Goal: Use online tool/utility: Utilize a website feature to perform a specific function

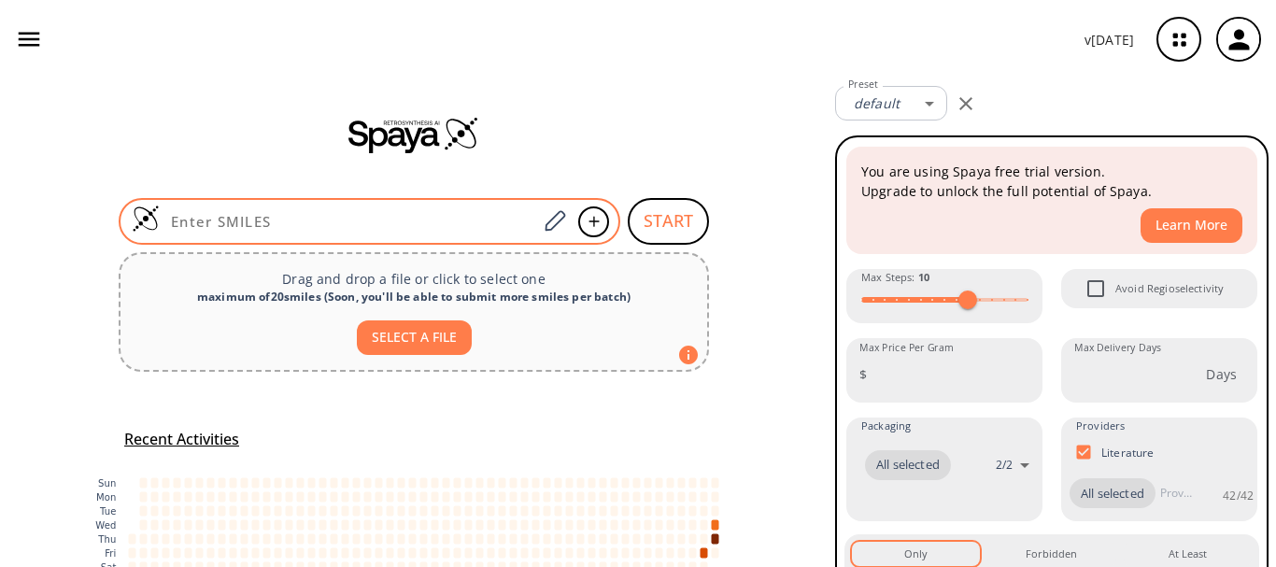
click at [423, 212] on input at bounding box center [348, 221] width 377 height 19
paste input "CC(C1=CC=CC=C1SCCC(O)=O)=O"
type input "CC(C1=CC=CC=C1SCCC(O)=O)=O"
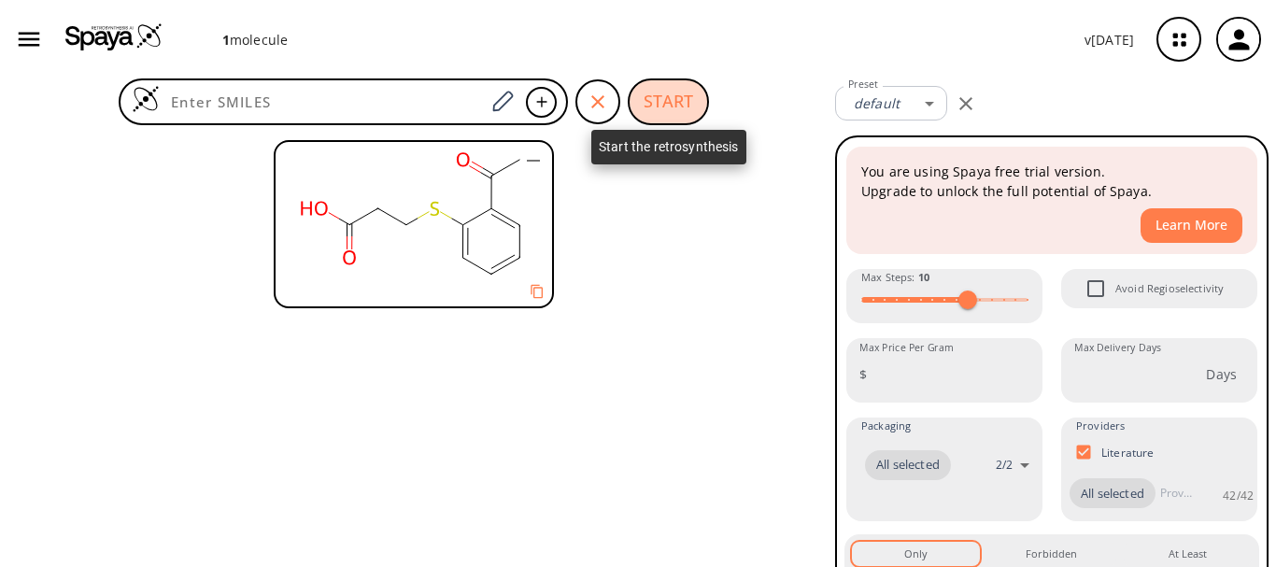
click at [677, 100] on button "START" at bounding box center [668, 101] width 81 height 47
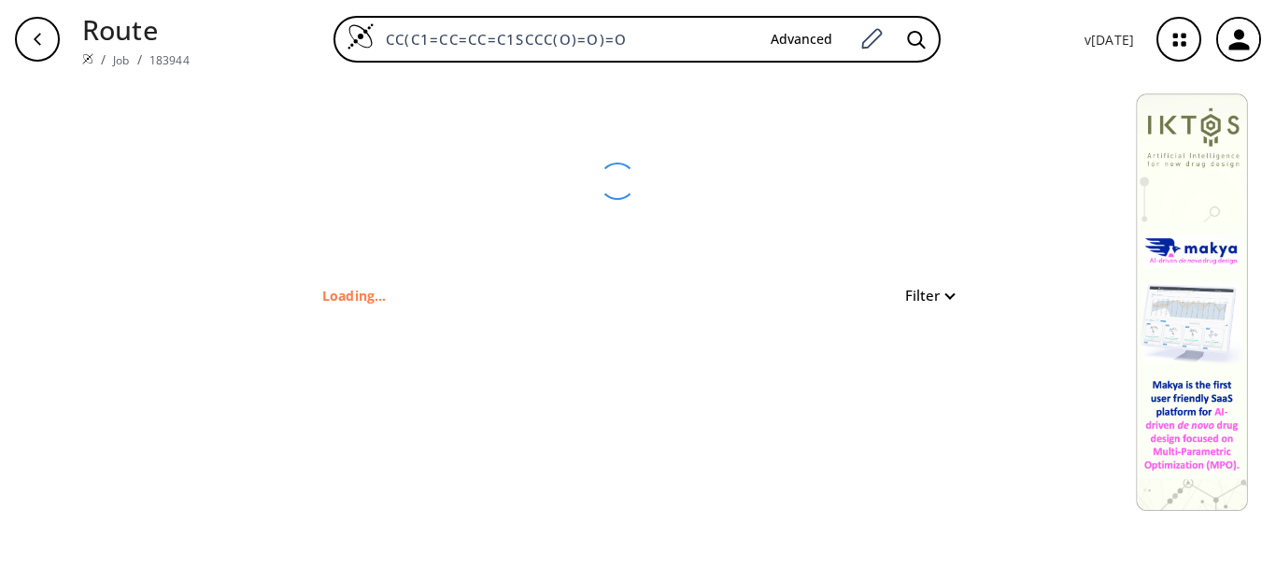
type input "CC(C1=CC=CC=C1SCCC(O)=O)=O"
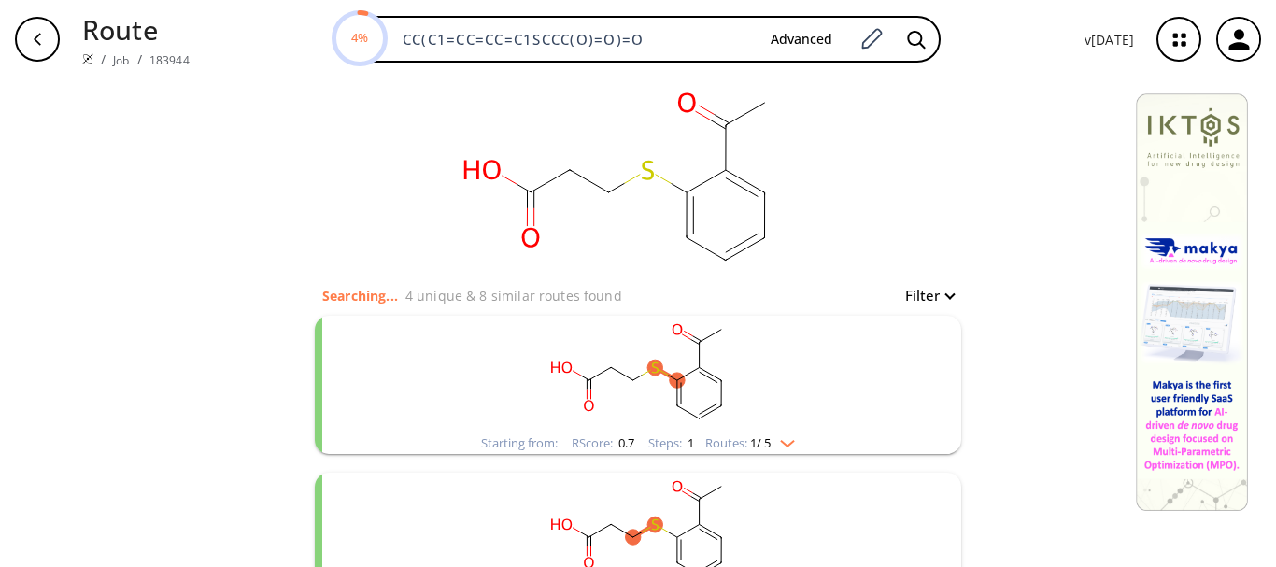
click at [785, 430] on rect "clusters" at bounding box center [638, 374] width 486 height 117
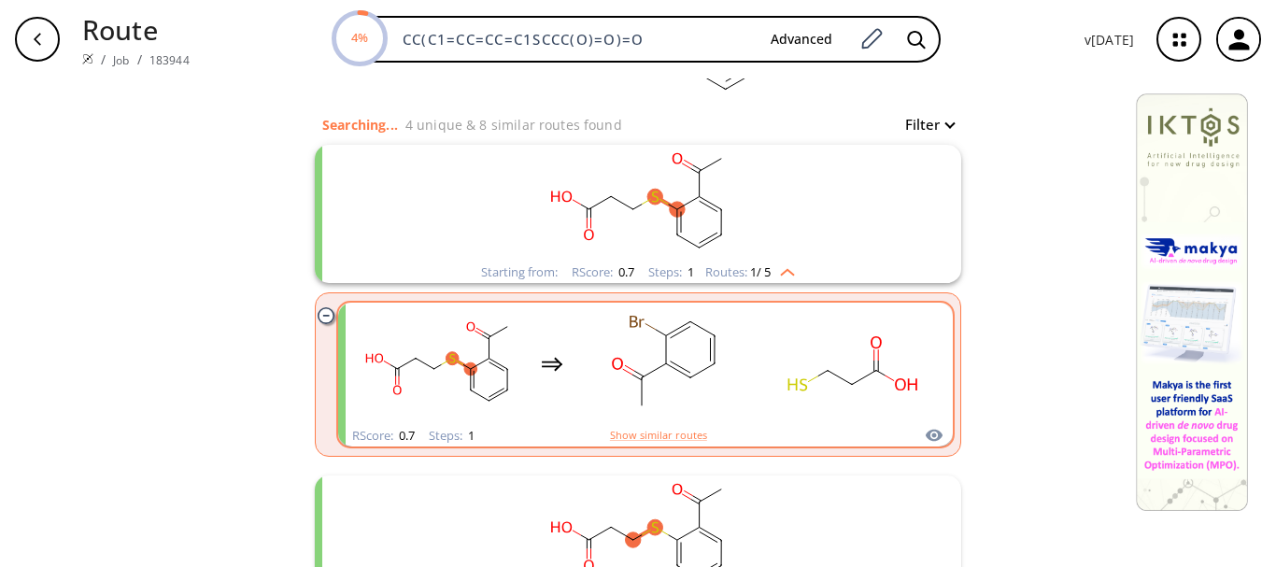
scroll to position [170, 0]
click at [753, 394] on div "clusters" at bounding box center [645, 365] width 583 height 122
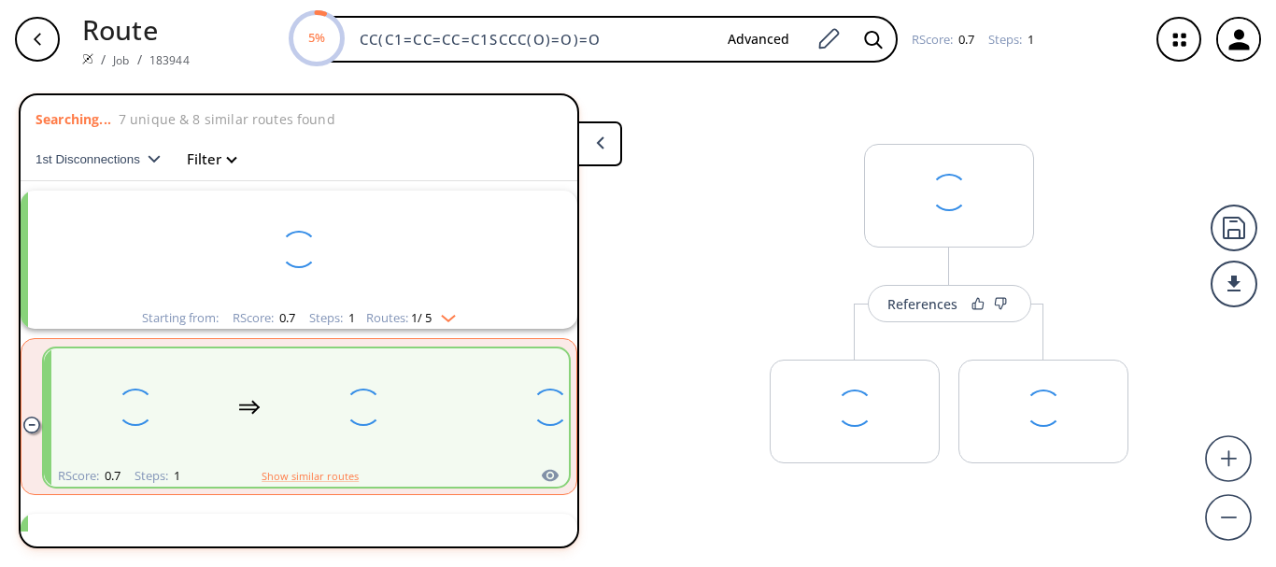
scroll to position [42, 0]
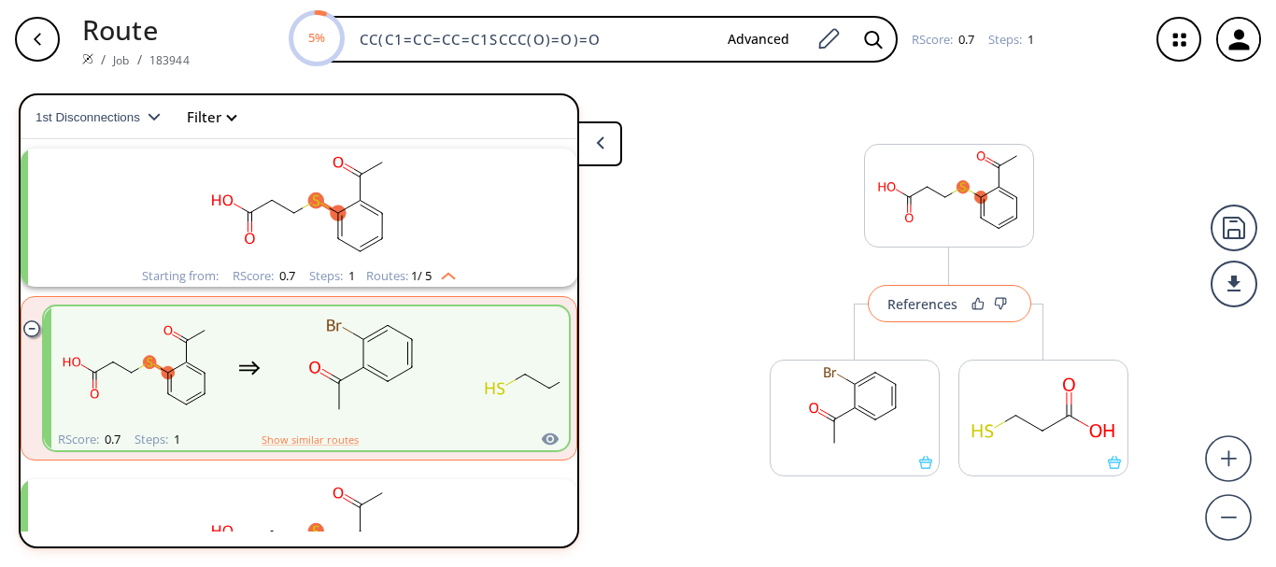
click at [904, 315] on button "References" at bounding box center [949, 303] width 163 height 37
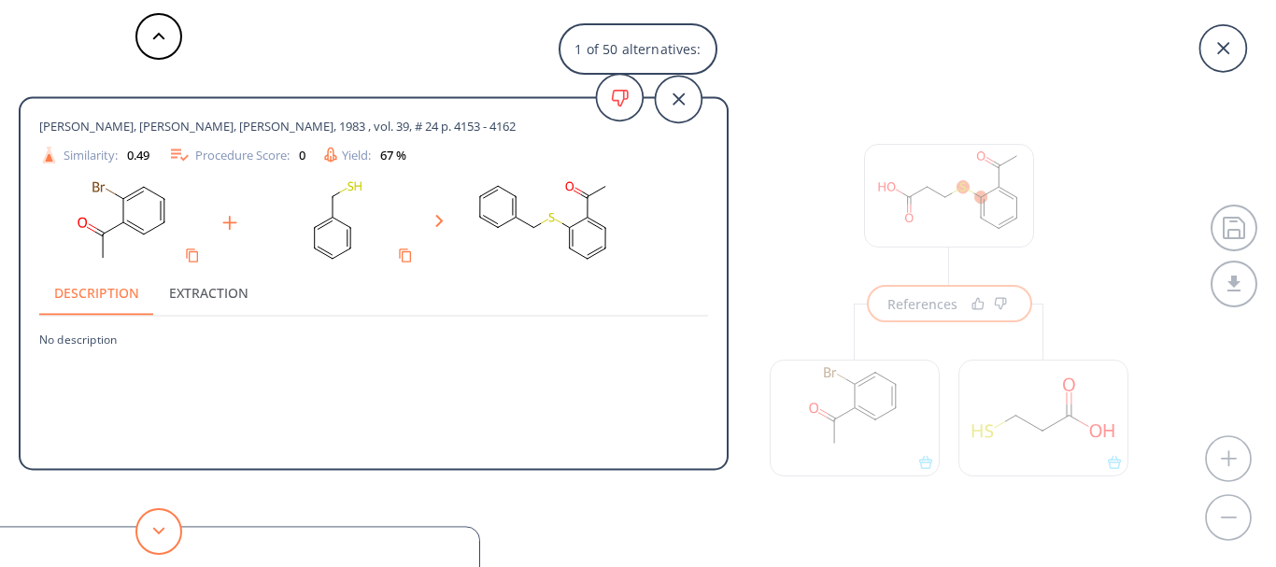
click at [160, 510] on button at bounding box center [158, 531] width 47 height 47
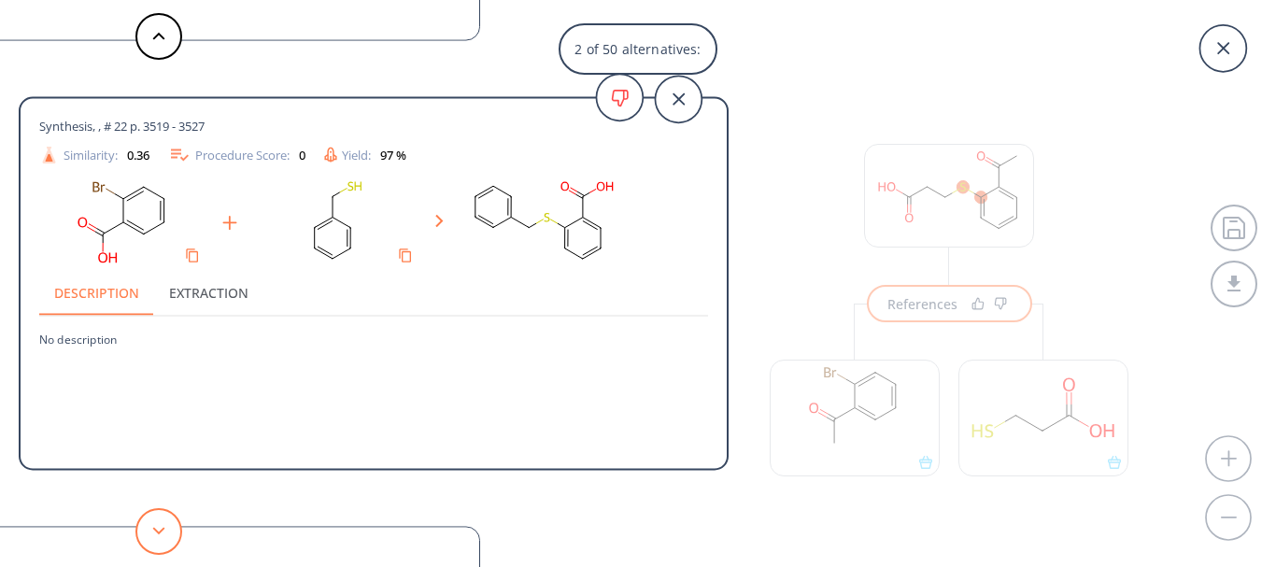
click at [160, 510] on button at bounding box center [158, 531] width 47 height 47
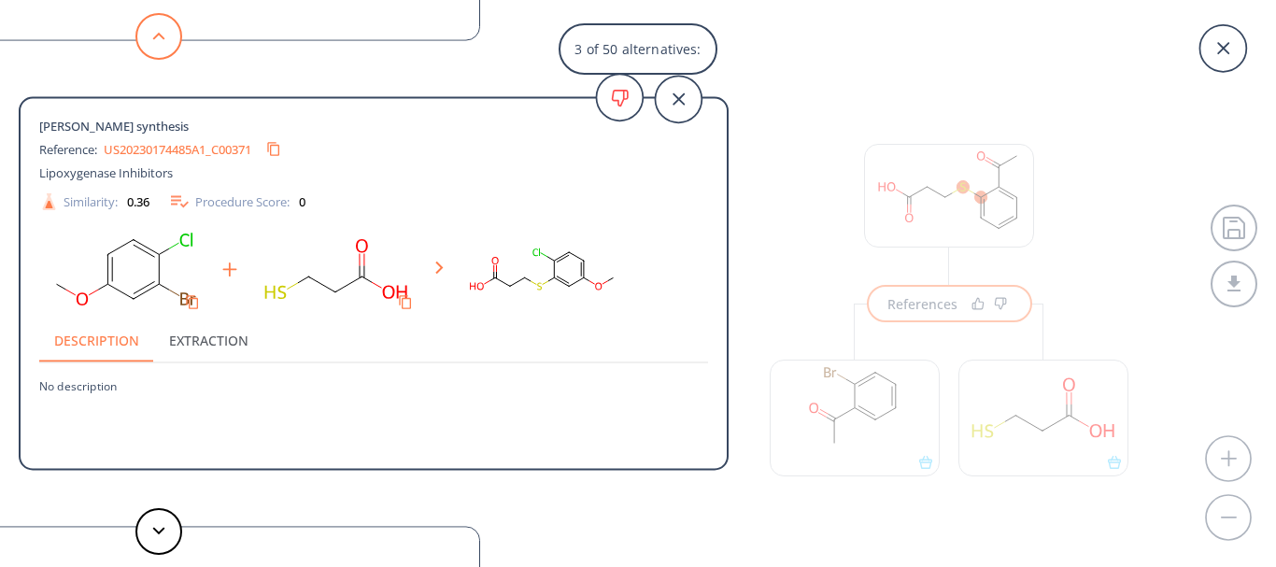
click at [152, 39] on icon at bounding box center [158, 36] width 13 height 8
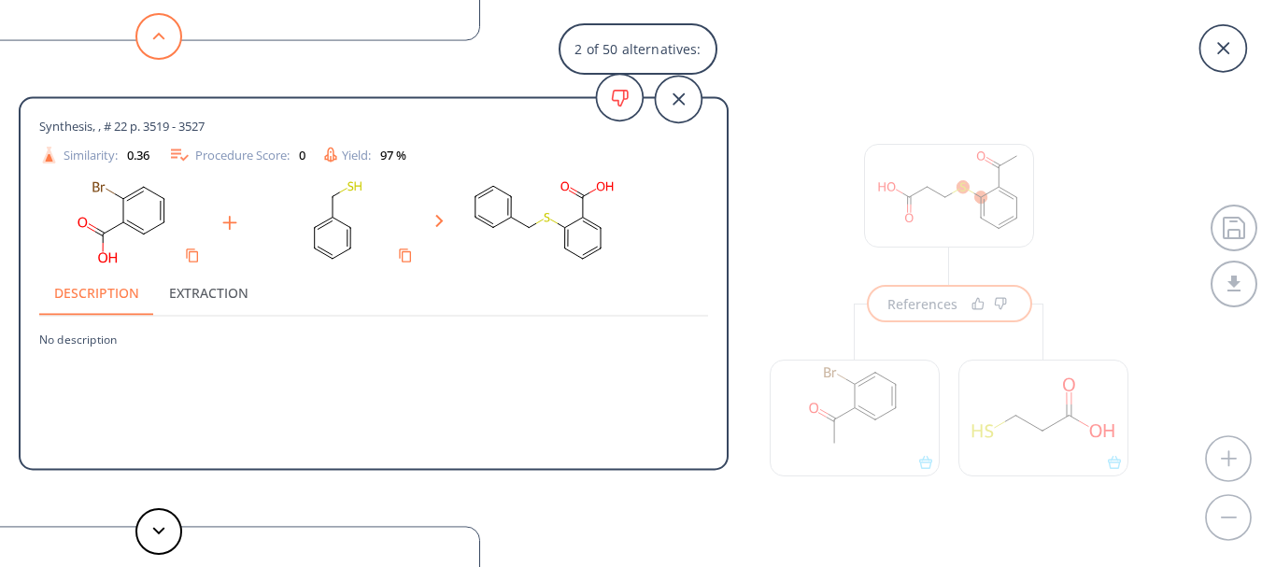
click at [152, 39] on icon at bounding box center [158, 36] width 13 height 8
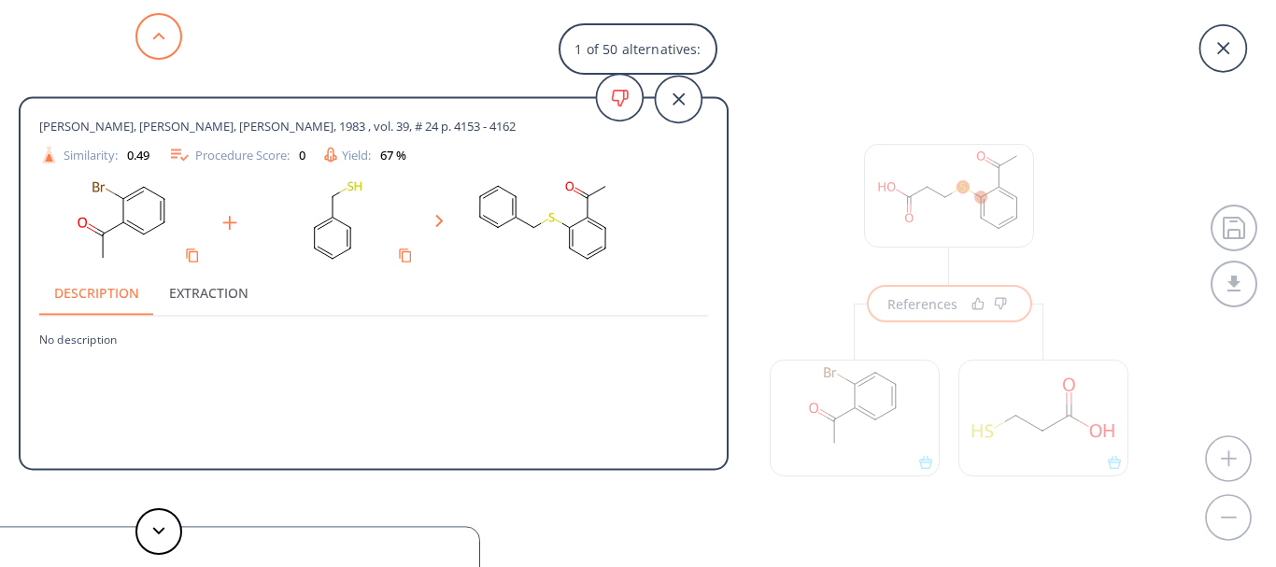
click at [152, 39] on icon at bounding box center [158, 36] width 13 height 8
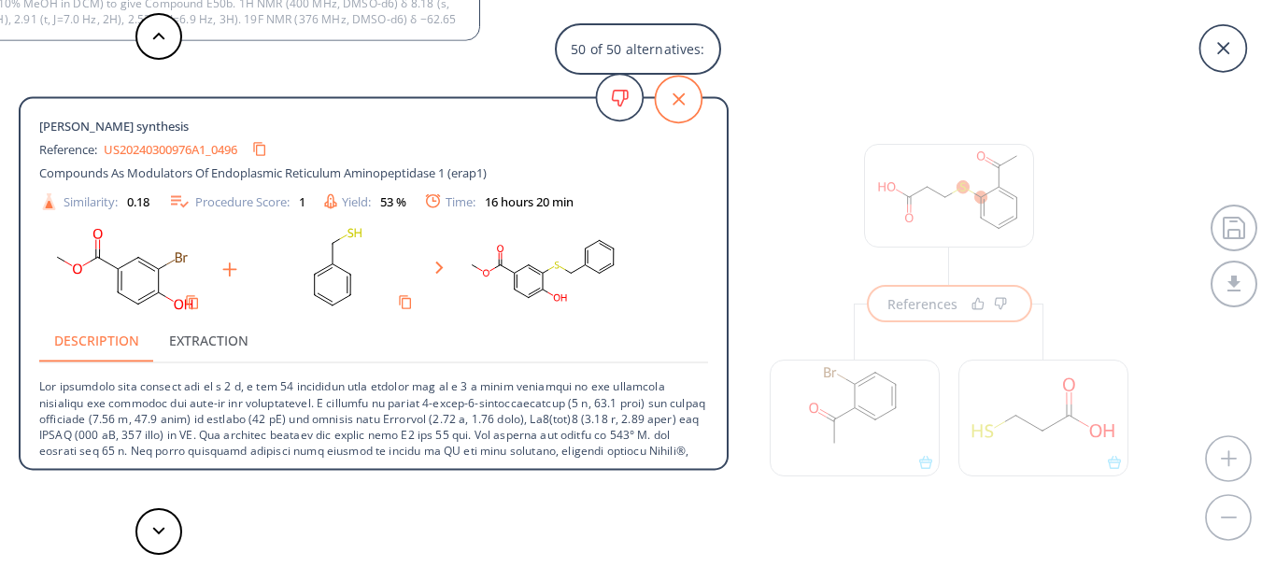
click at [670, 90] on icon at bounding box center [678, 99] width 47 height 47
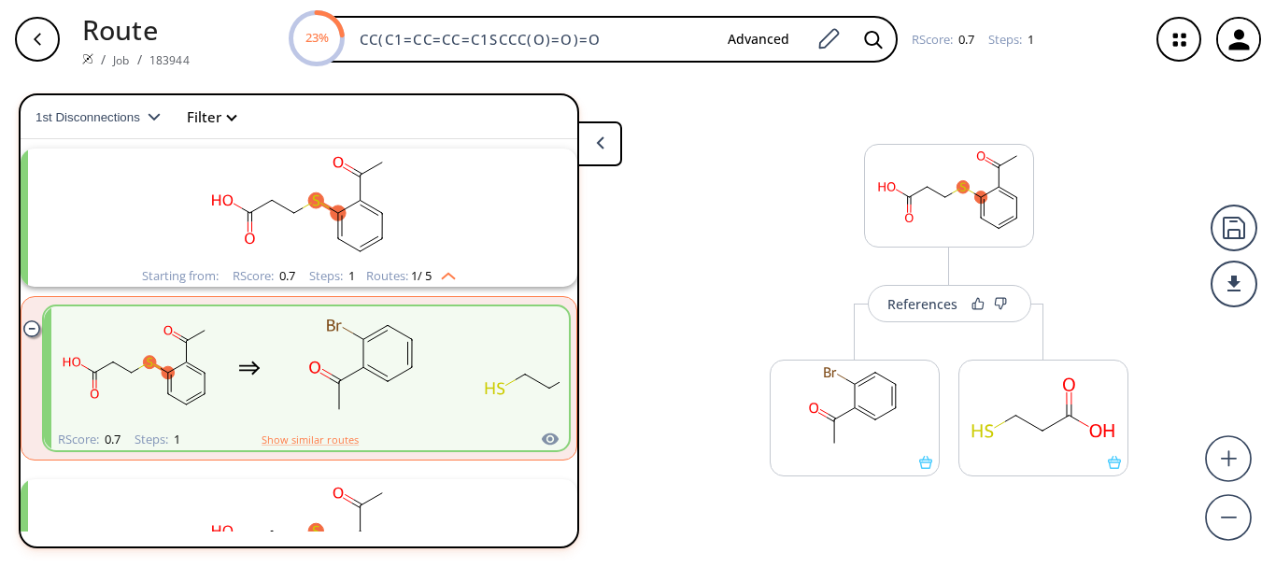
click at [448, 275] on img "clusters" at bounding box center [443, 272] width 24 height 15
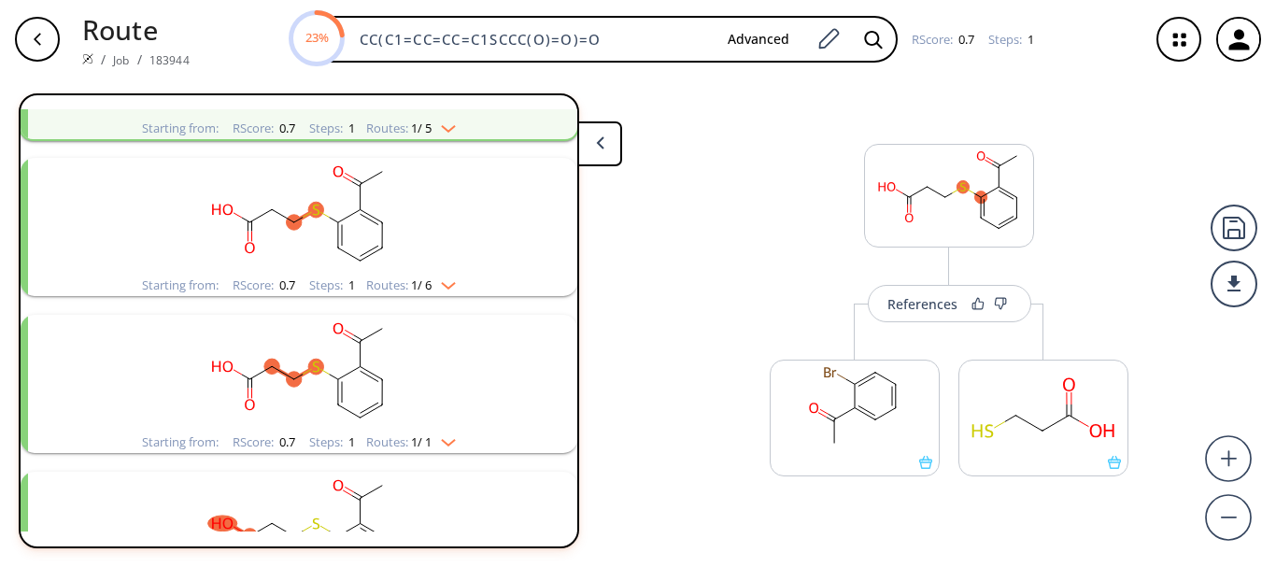
scroll to position [191, 0]
click at [438, 282] on img "clusters" at bounding box center [443, 281] width 24 height 15
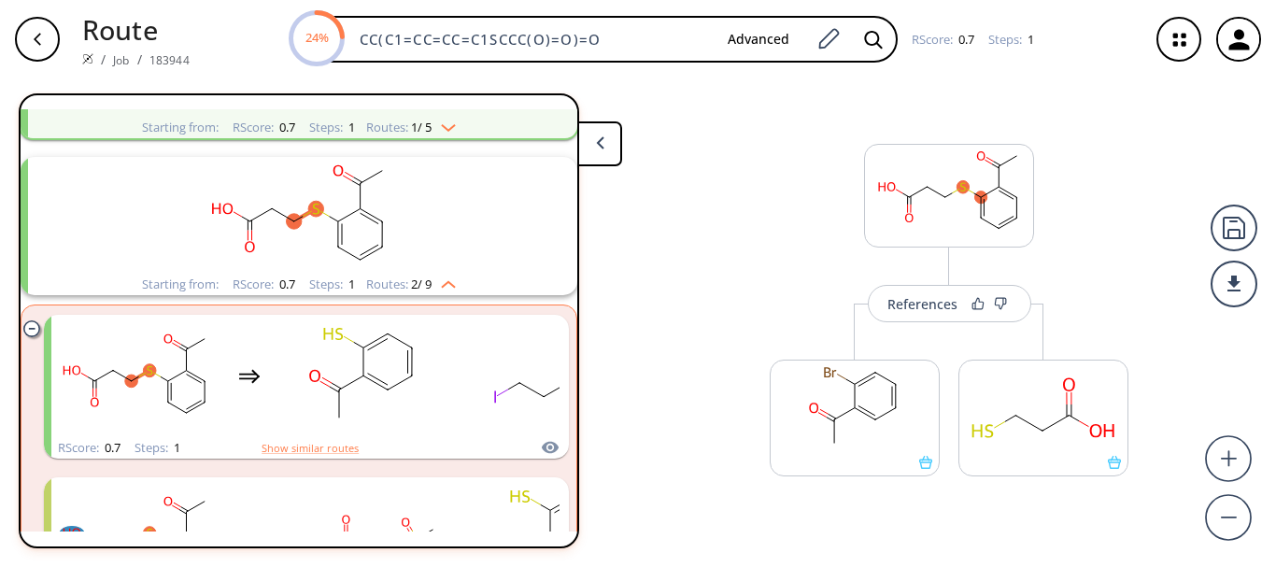
click at [438, 282] on img "clusters" at bounding box center [443, 281] width 24 height 15
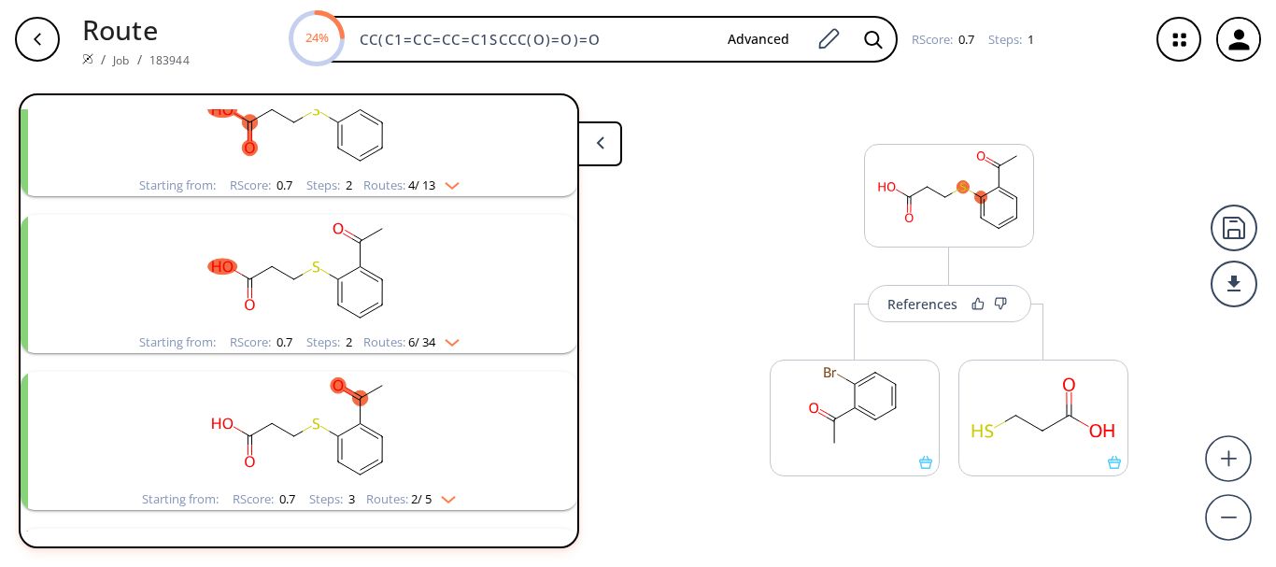
scroll to position [604, 0]
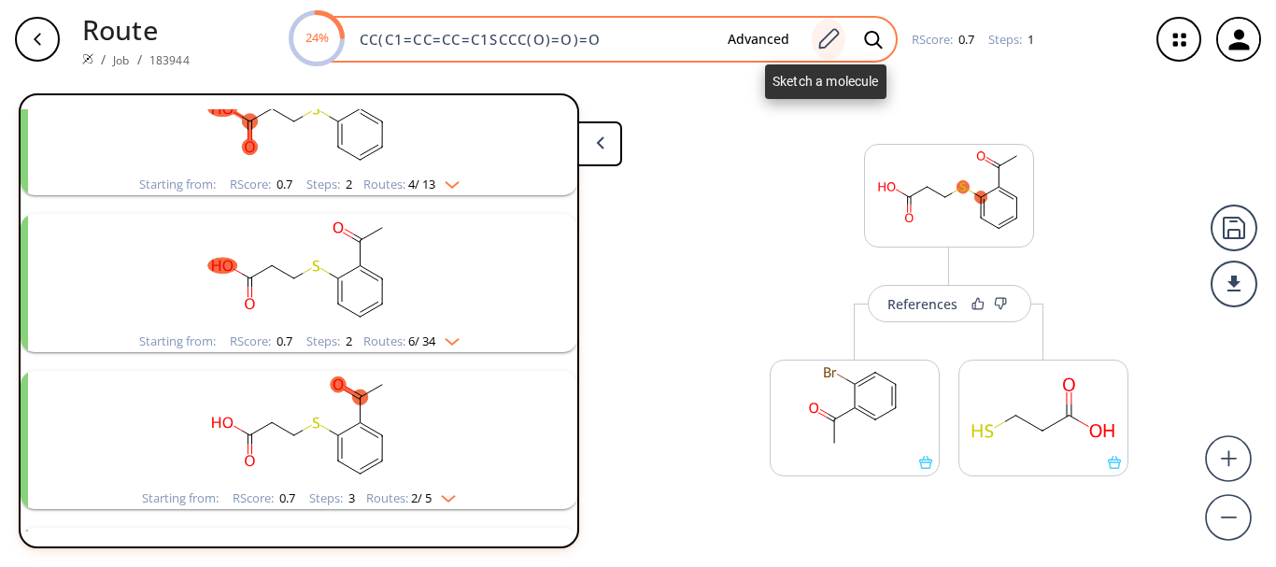
click at [830, 38] on icon at bounding box center [827, 39] width 25 height 24
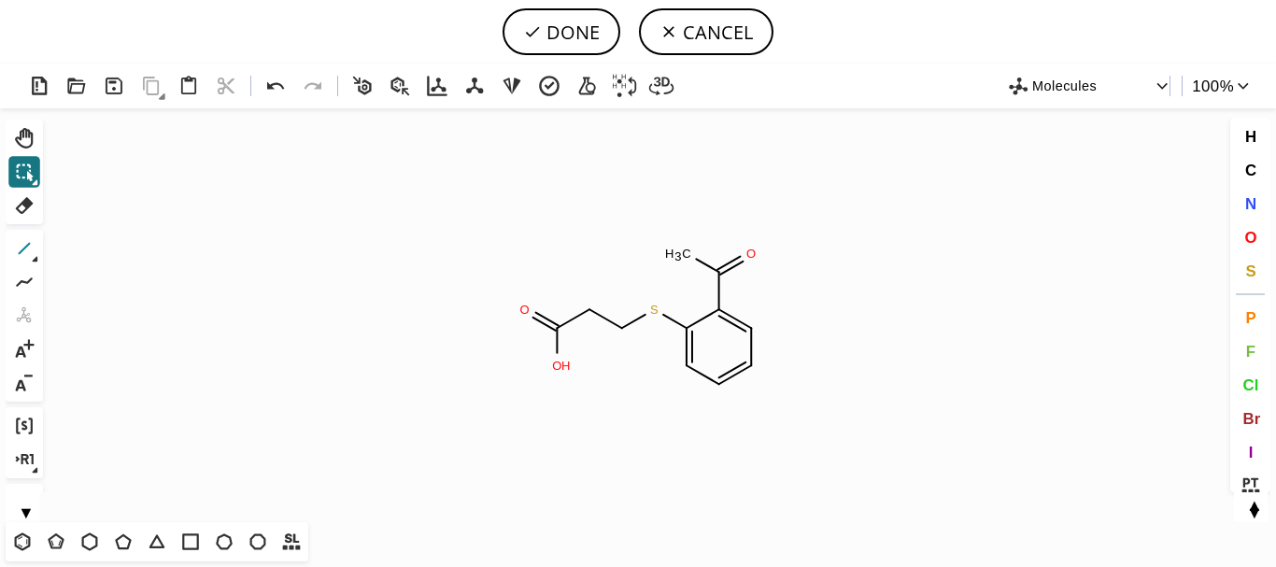
click at [37, 240] on button "1" at bounding box center [24, 249] width 32 height 32
drag, startPoint x: 558, startPoint y: 360, endPoint x: 495, endPoint y: 394, distance: 71.5
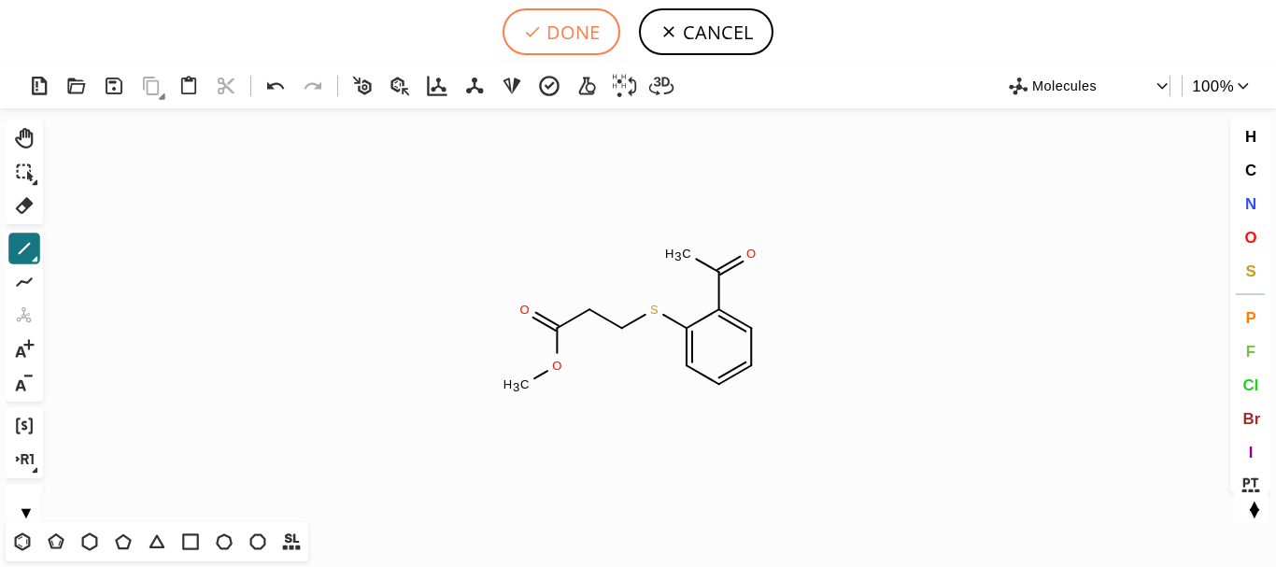
click at [542, 28] on icon at bounding box center [532, 31] width 19 height 19
type input "CC(=O)C1C(SCCC(=O)OC)=CC=CC=1"
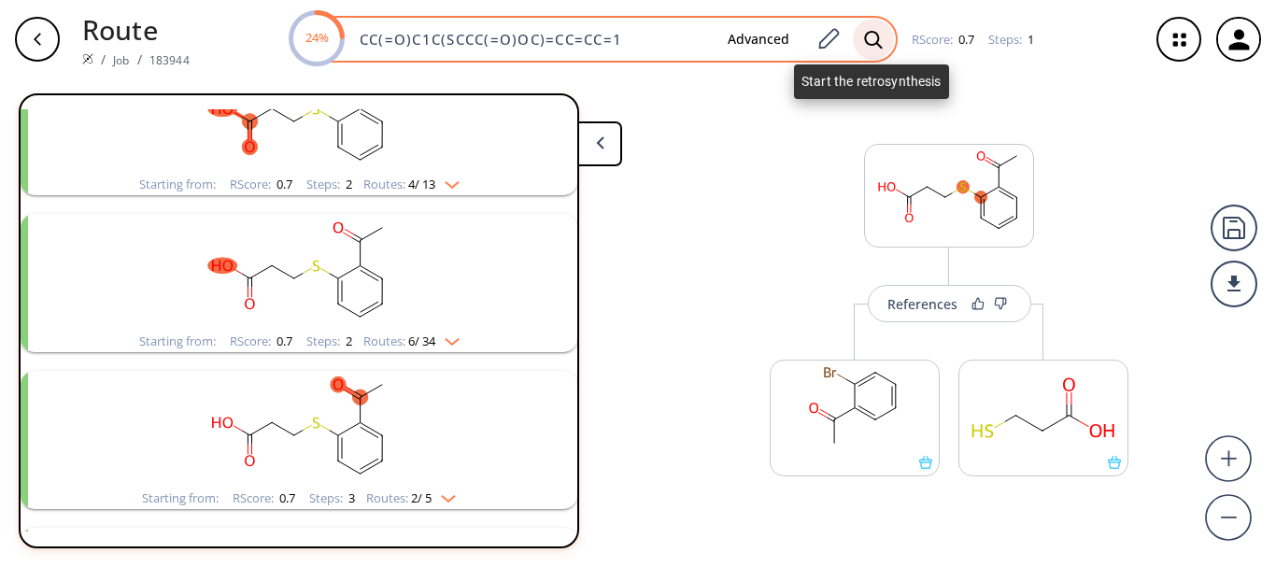
click at [864, 42] on icon at bounding box center [873, 40] width 19 height 20
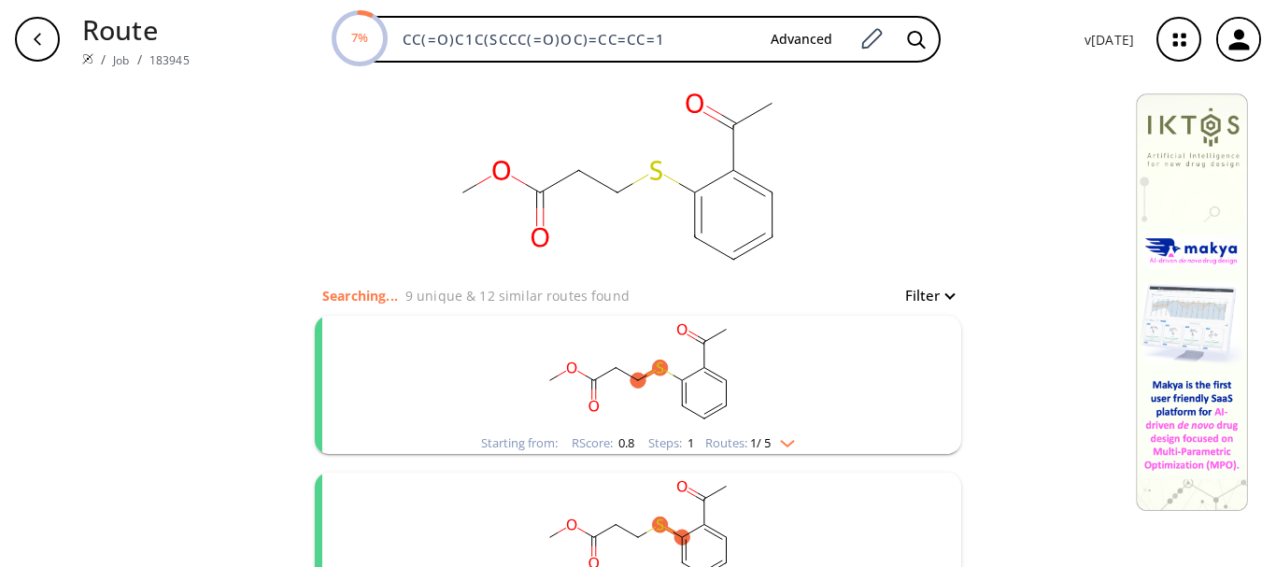
scroll to position [152, 0]
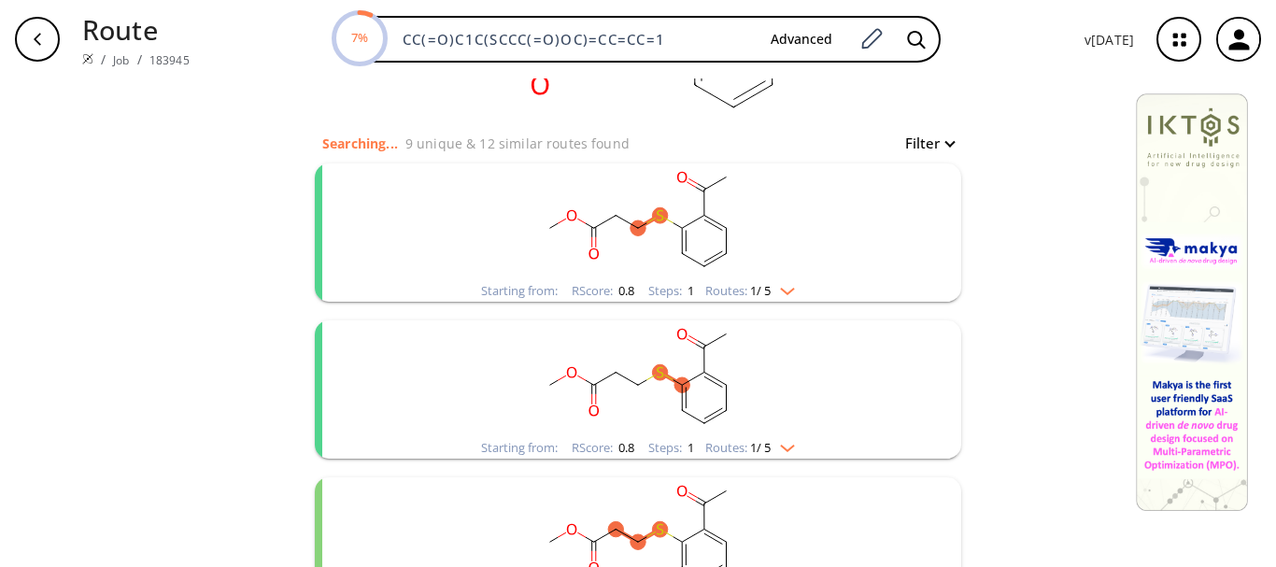
click at [753, 399] on rect "clusters" at bounding box center [638, 378] width 486 height 117
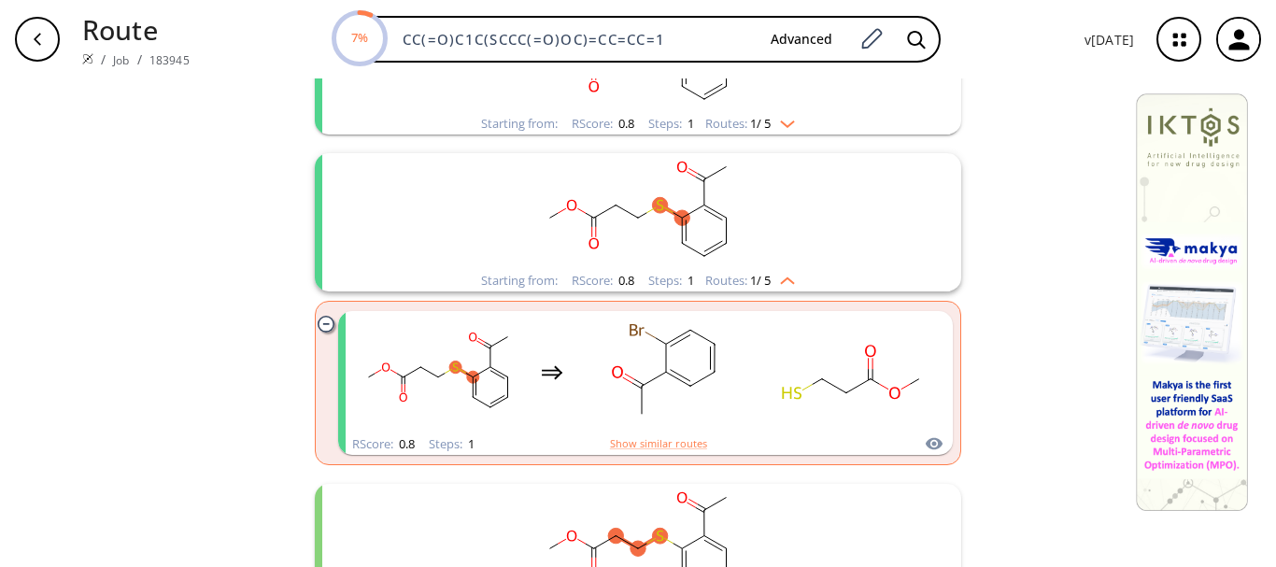
scroll to position [320, 0]
click at [753, 399] on div "clusters" at bounding box center [645, 371] width 583 height 122
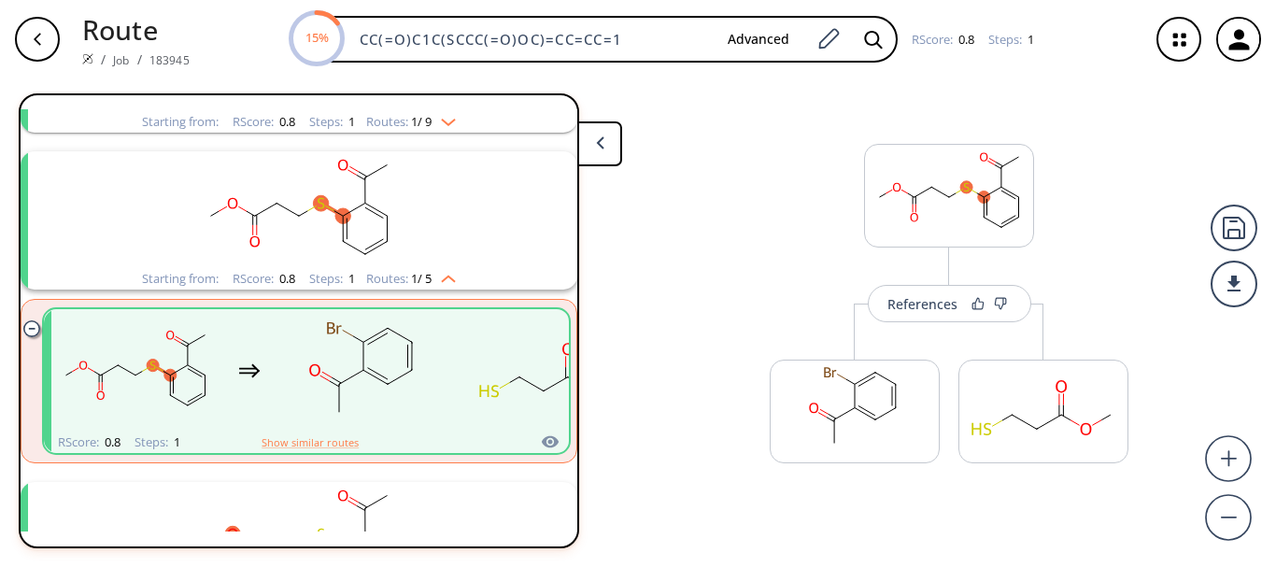
scroll to position [199, 0]
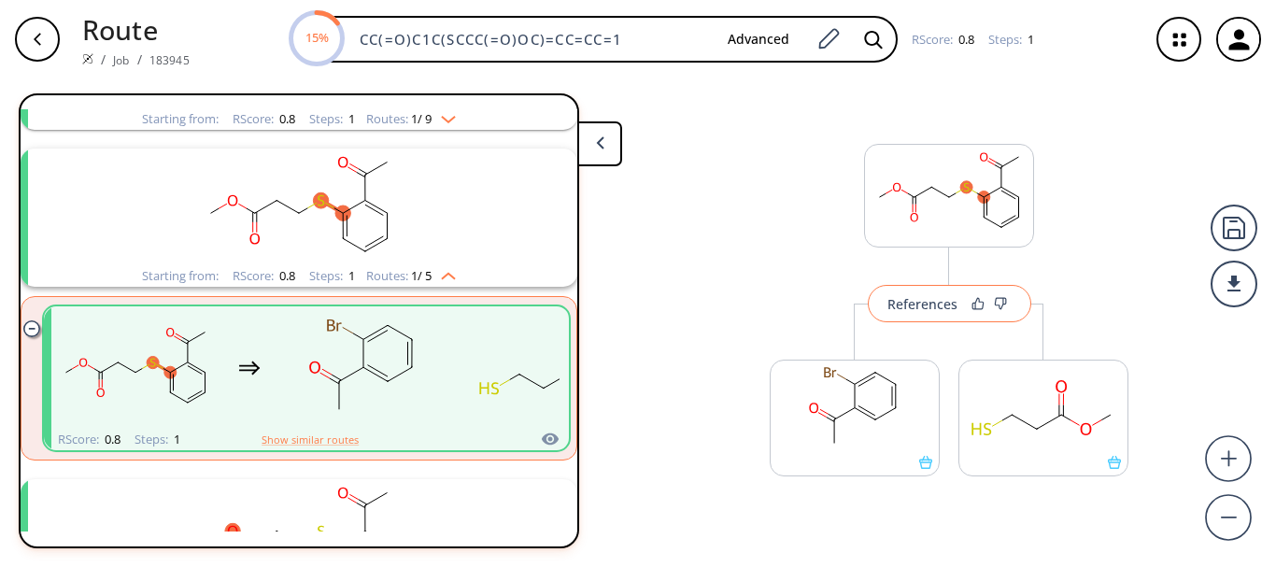
click at [914, 298] on div "References" at bounding box center [922, 304] width 70 height 12
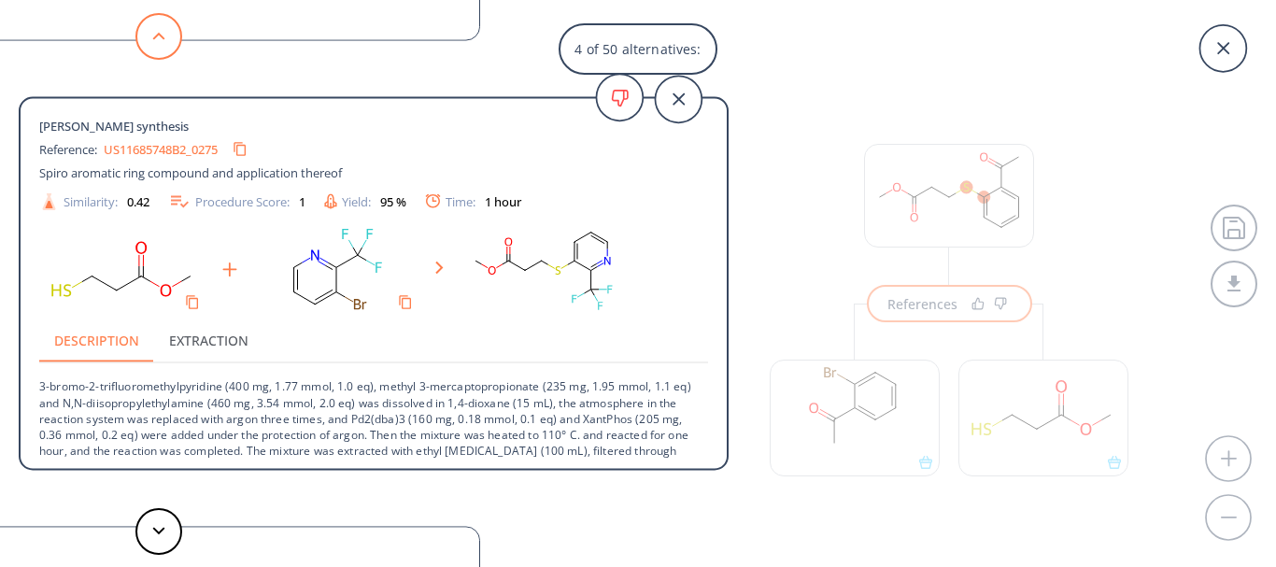
click at [160, 40] on button at bounding box center [158, 36] width 47 height 47
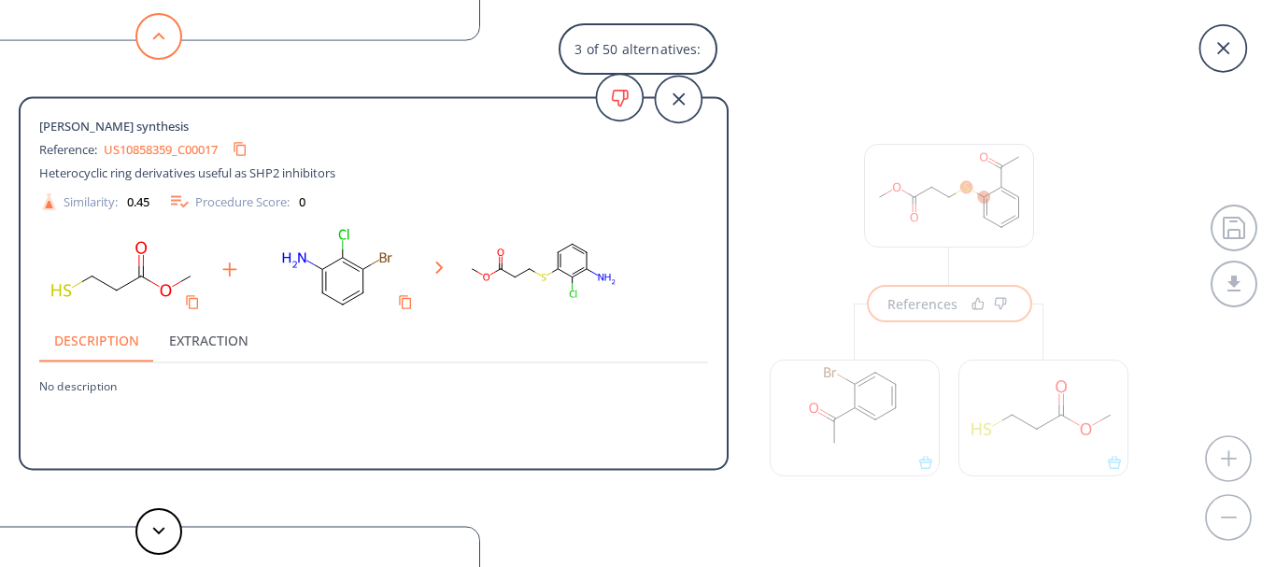
click at [160, 31] on button at bounding box center [158, 36] width 47 height 47
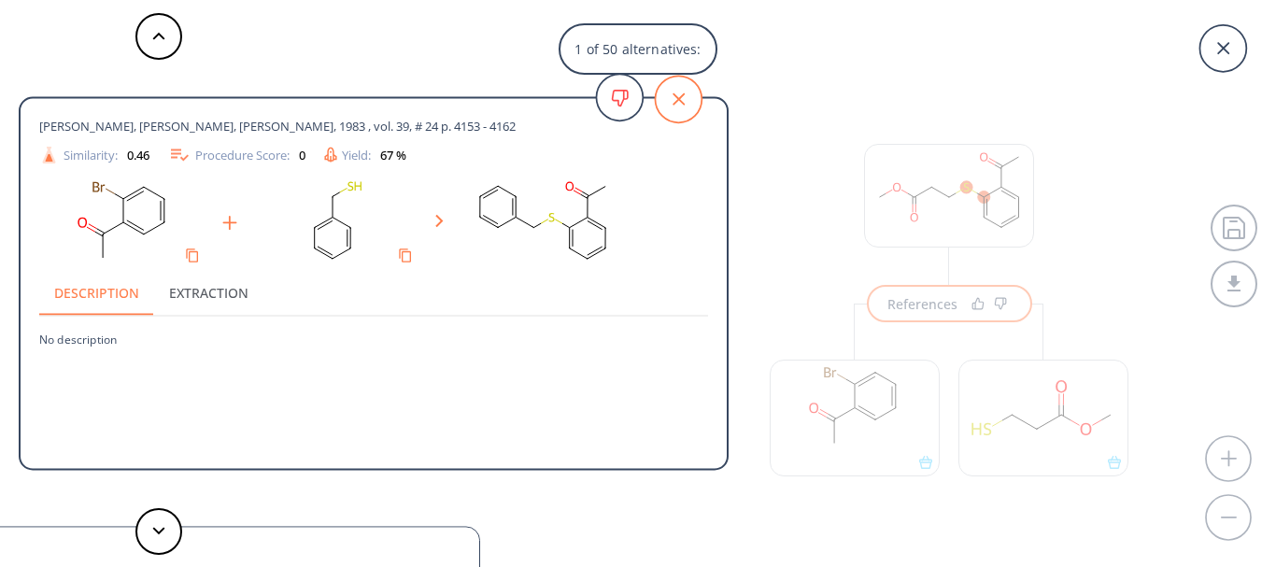
click at [657, 116] on icon at bounding box center [678, 99] width 59 height 59
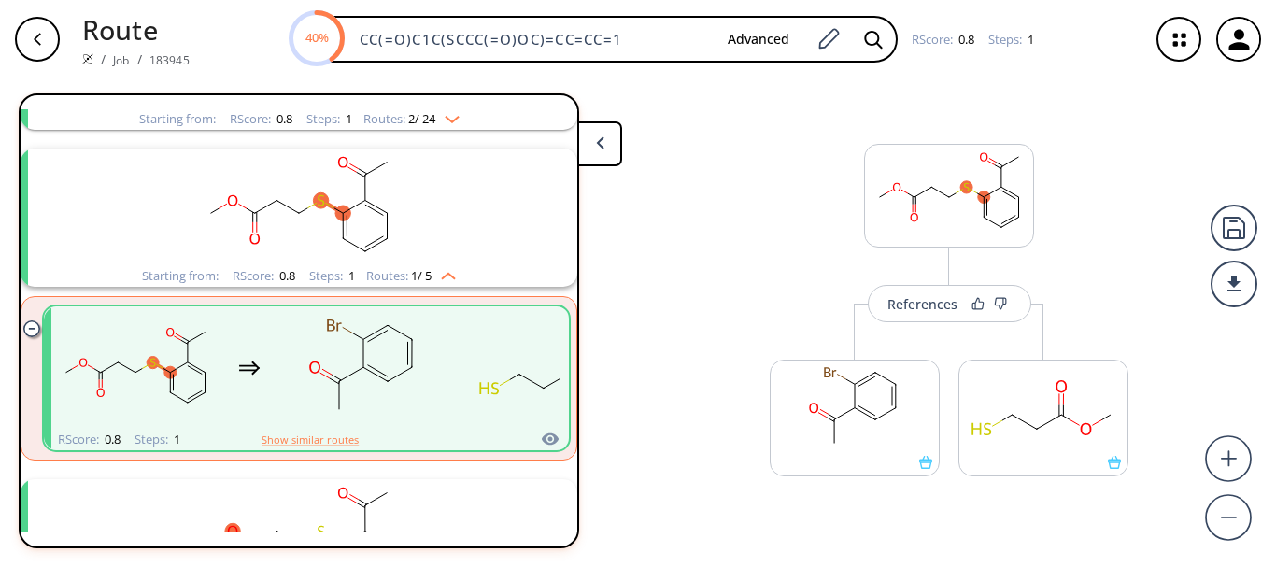
drag, startPoint x: 642, startPoint y: 34, endPoint x: 239, endPoint y: -7, distance: 405.4
click at [239, 0] on html "Route / Job / 183945 40% CC(=O)C1C(SCCC(=O)OC)=CC=CC=1 Advanced RScore : 0.8 St…" at bounding box center [638, 283] width 1276 height 567
paste input "C1=CC=CC=C1OCCC(OC)=O)=O"
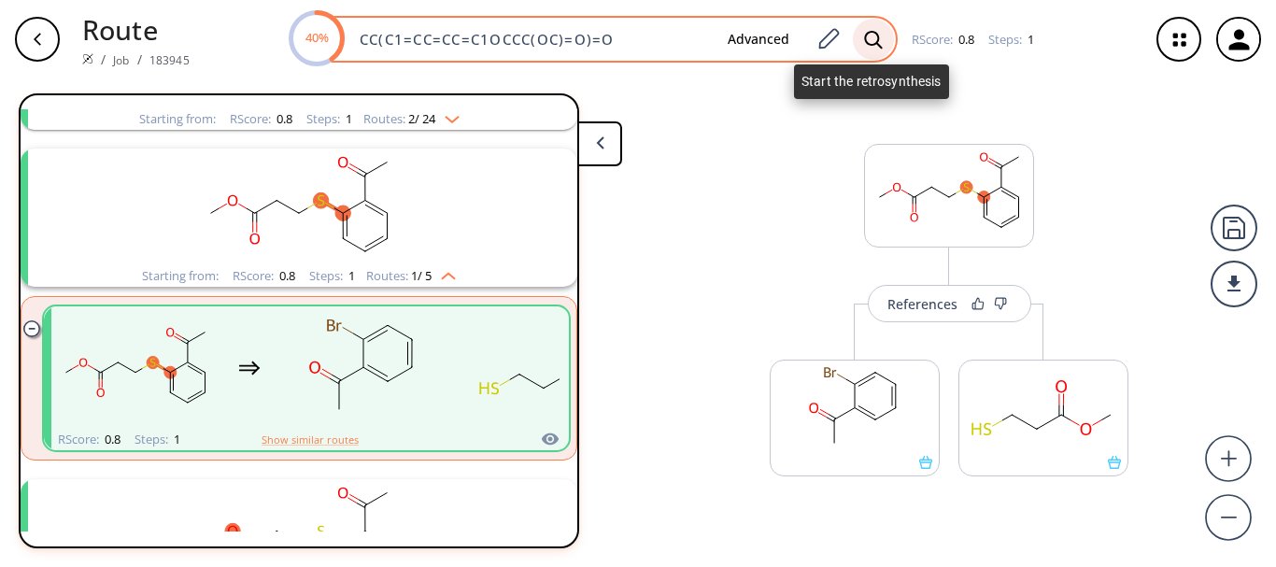
type input "CC(C1=CC=CC=C1OCCC(OC)=O)=O"
click at [882, 39] on div at bounding box center [873, 39] width 41 height 41
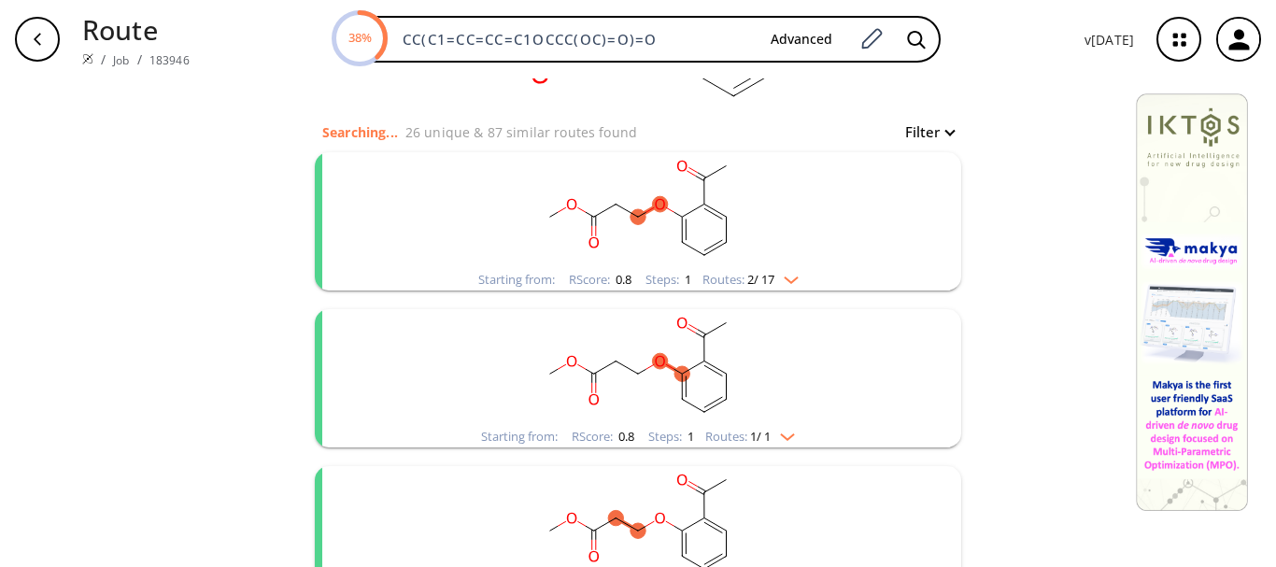
scroll to position [164, 0]
click at [773, 438] on img "clusters" at bounding box center [782, 432] width 24 height 15
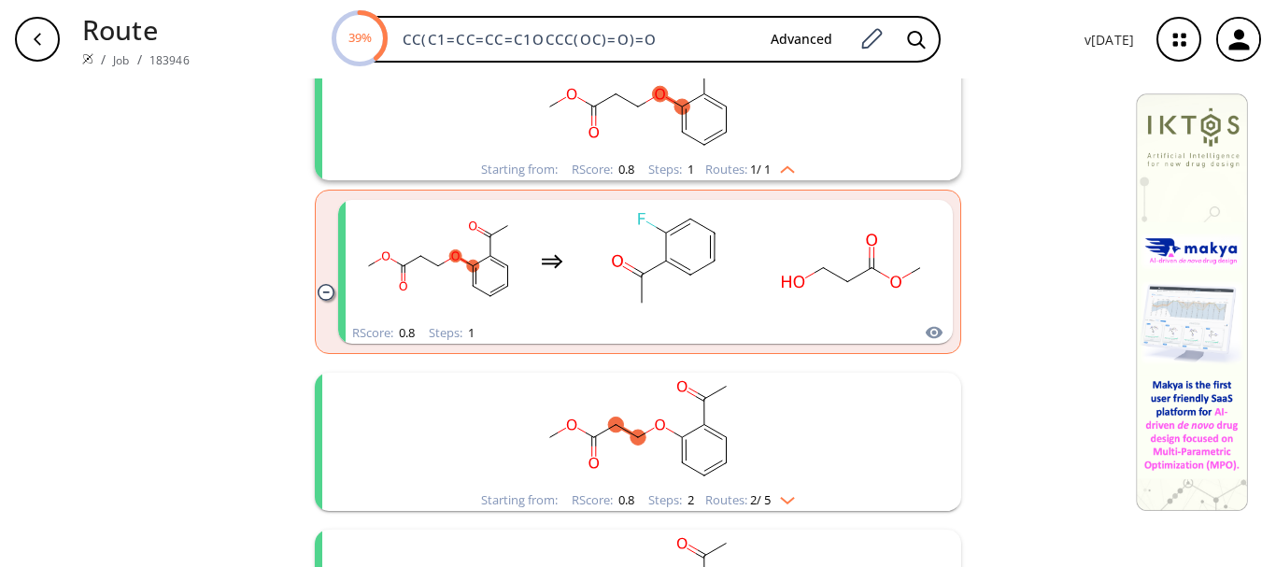
scroll to position [433, 0]
click at [772, 478] on rect "clusters" at bounding box center [638, 428] width 486 height 117
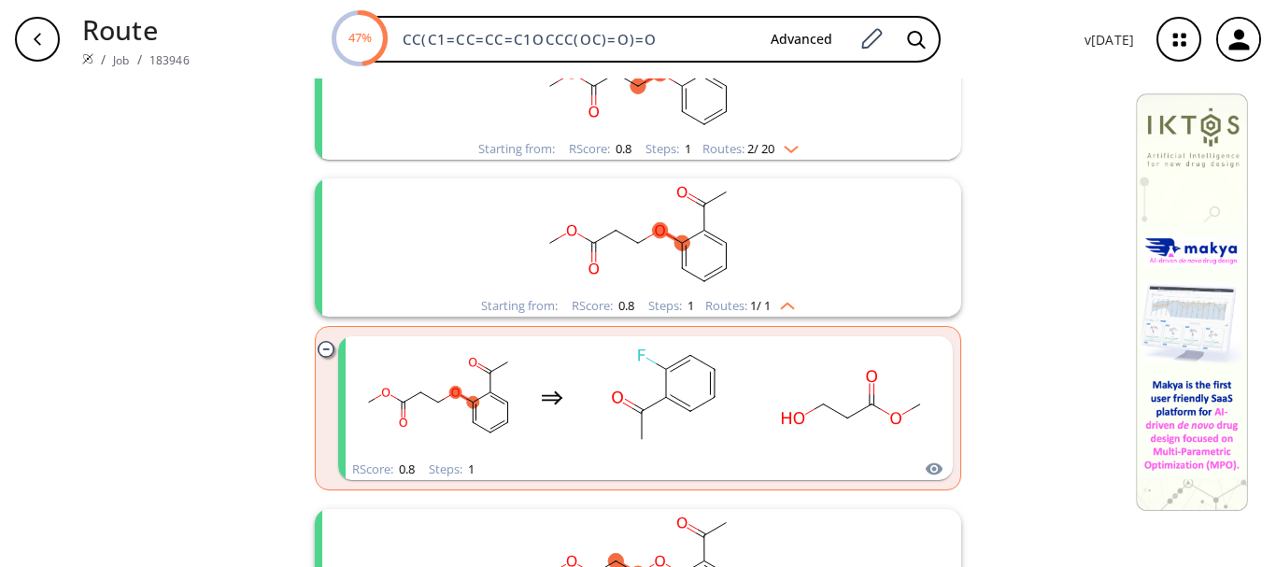
scroll to position [0, 0]
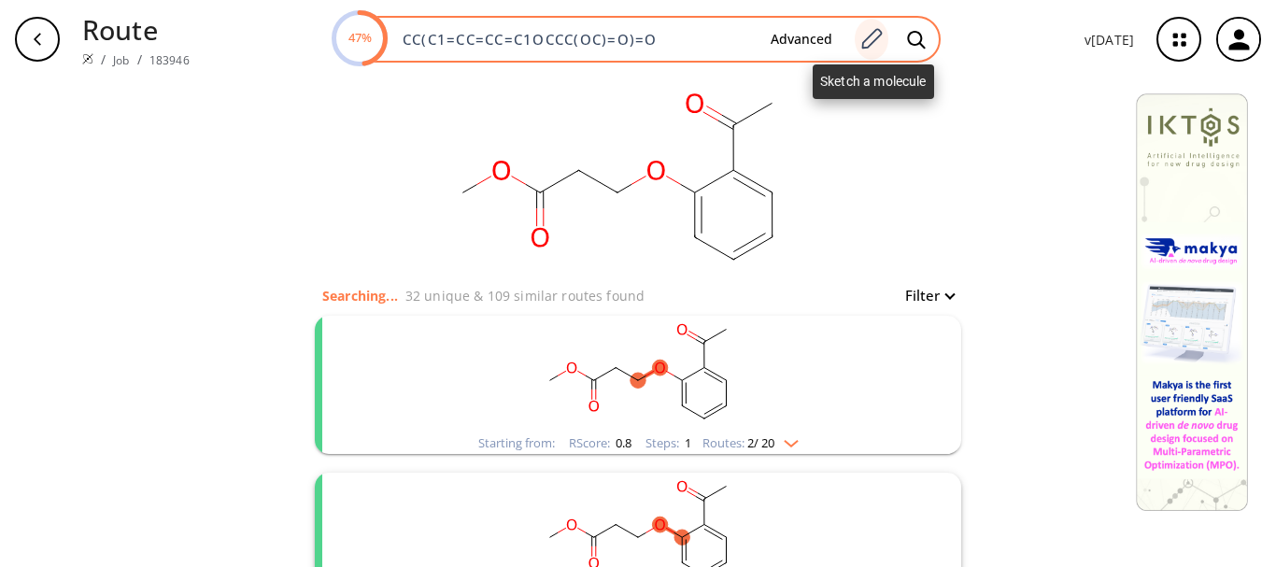
click at [863, 51] on div at bounding box center [871, 39] width 34 height 41
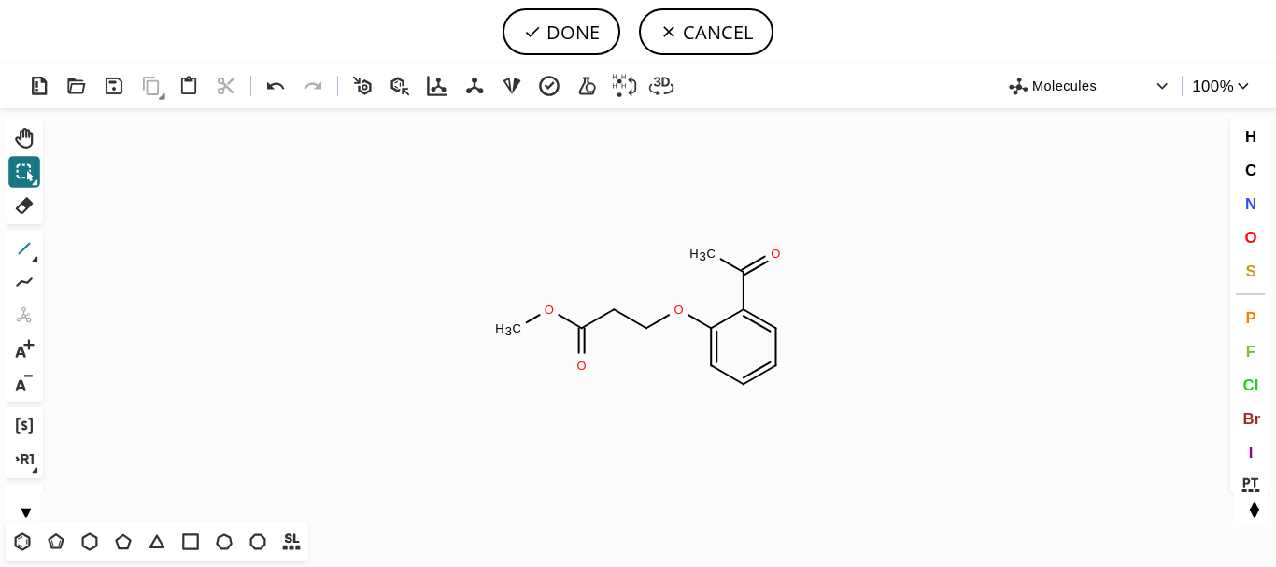
click at [25, 245] on icon at bounding box center [24, 248] width 24 height 24
drag, startPoint x: 518, startPoint y: 324, endPoint x: 394, endPoint y: 266, distance: 137.0
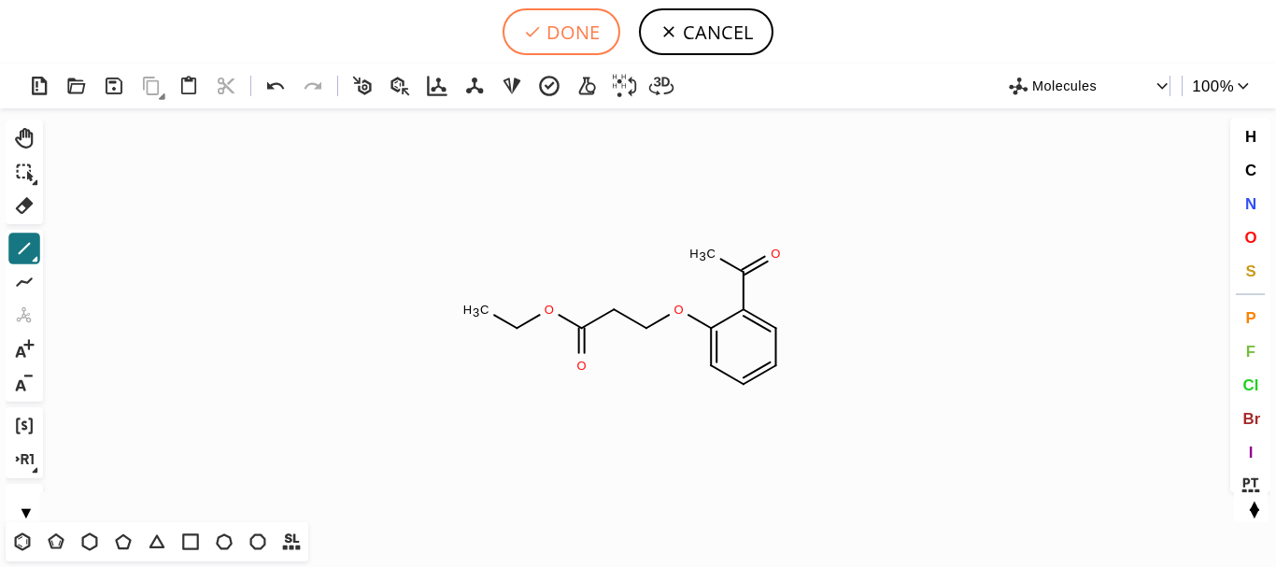
click at [551, 8] on button "DONE" at bounding box center [561, 31] width 118 height 47
type input "CC(=O)C1C(OCCC(=O)OCC)=CC=CC=1"
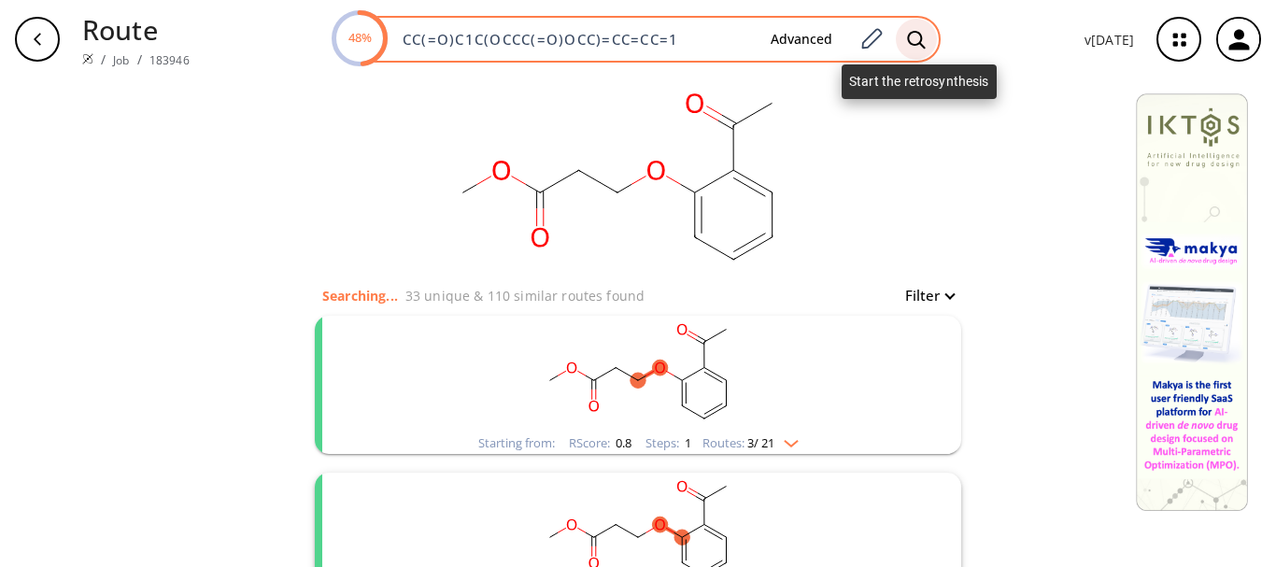
click at [925, 27] on div at bounding box center [916, 39] width 41 height 41
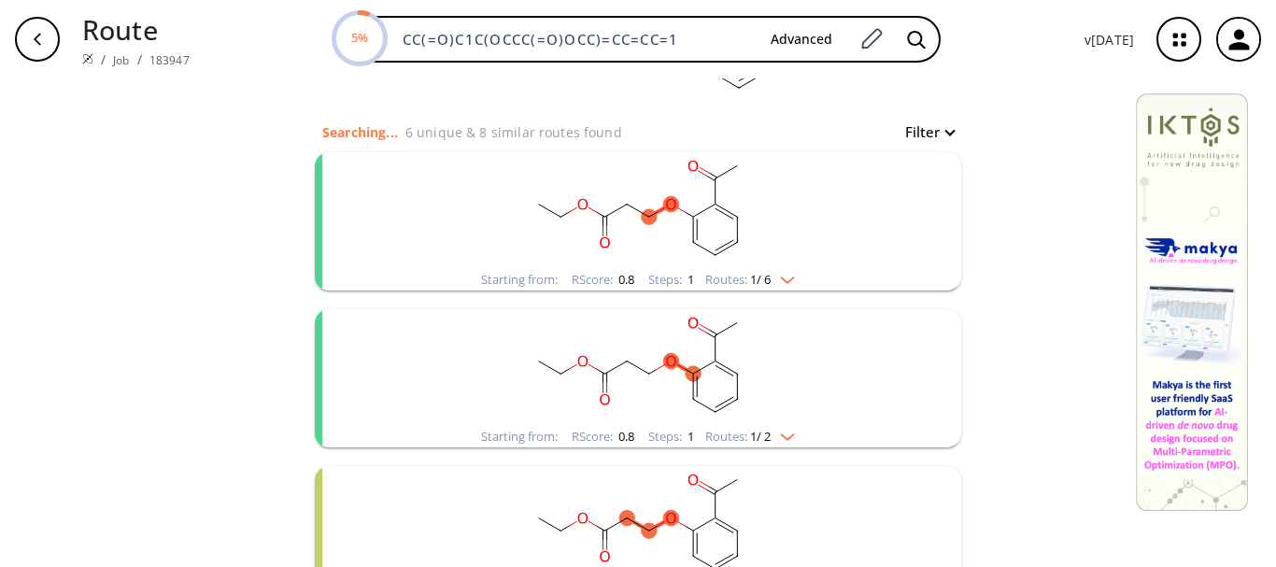
scroll to position [166, 0]
click at [791, 414] on rect "clusters" at bounding box center [638, 364] width 486 height 117
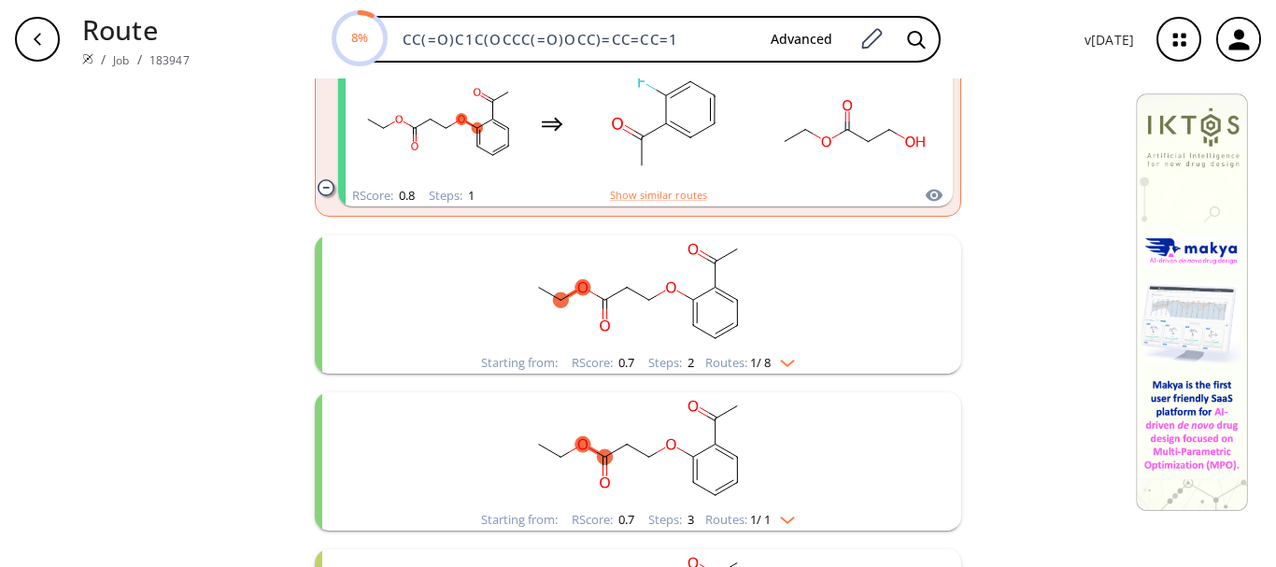
scroll to position [569, 0]
click at [784, 484] on rect "clusters" at bounding box center [638, 449] width 486 height 117
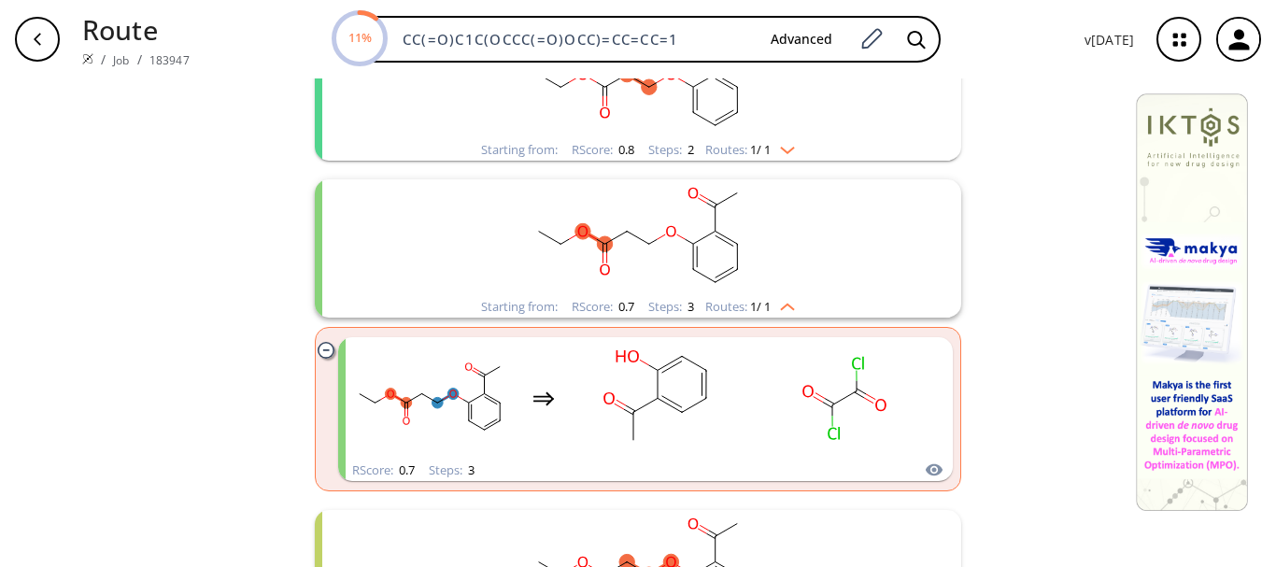
scroll to position [1052, 0]
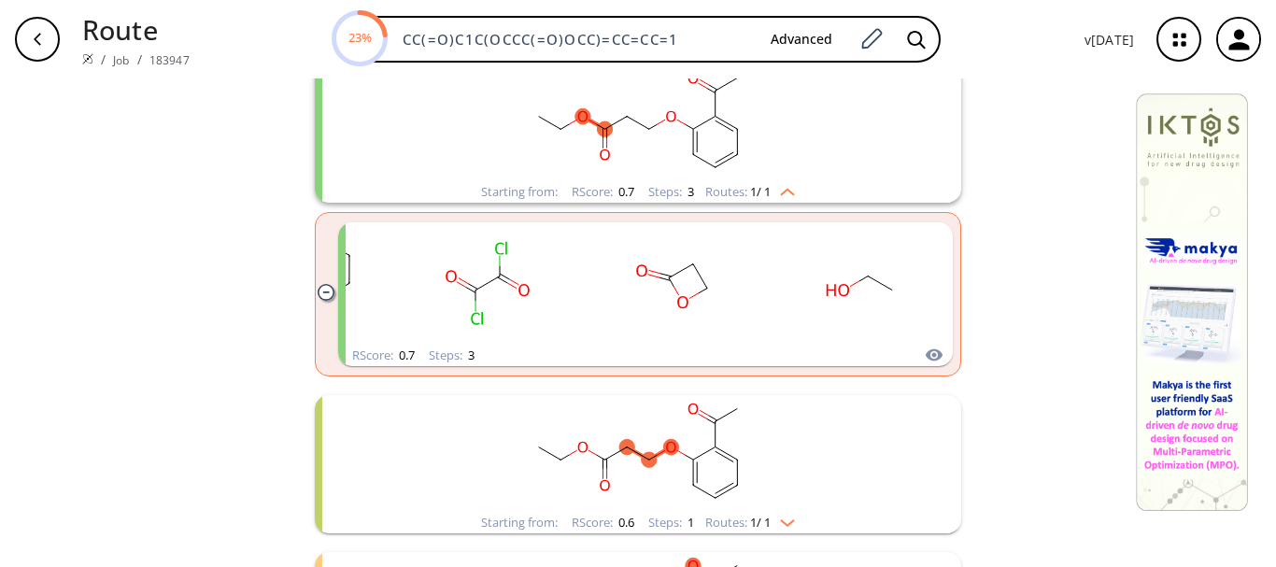
click at [765, 470] on rect "clusters" at bounding box center [638, 453] width 486 height 117
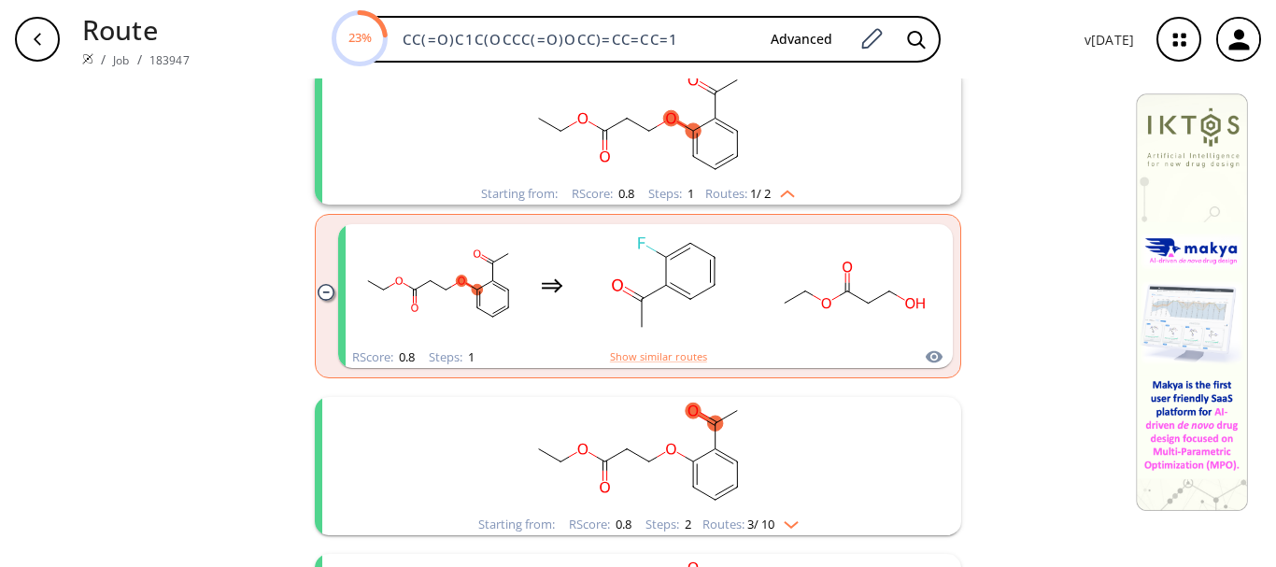
scroll to position [0, 0]
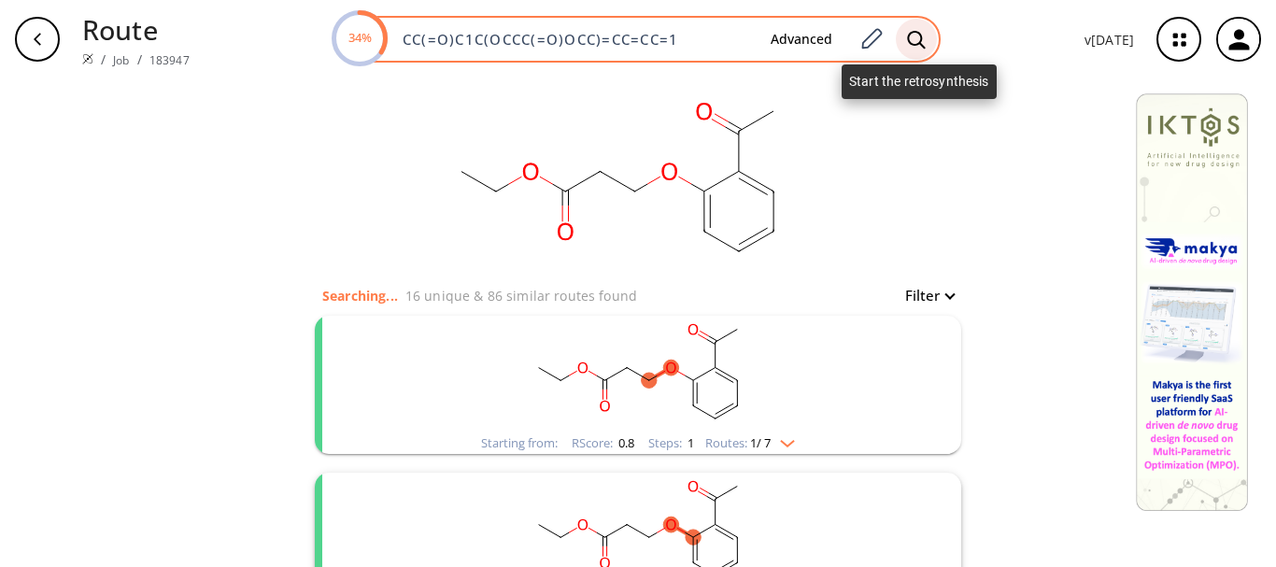
click at [920, 48] on icon at bounding box center [916, 40] width 19 height 20
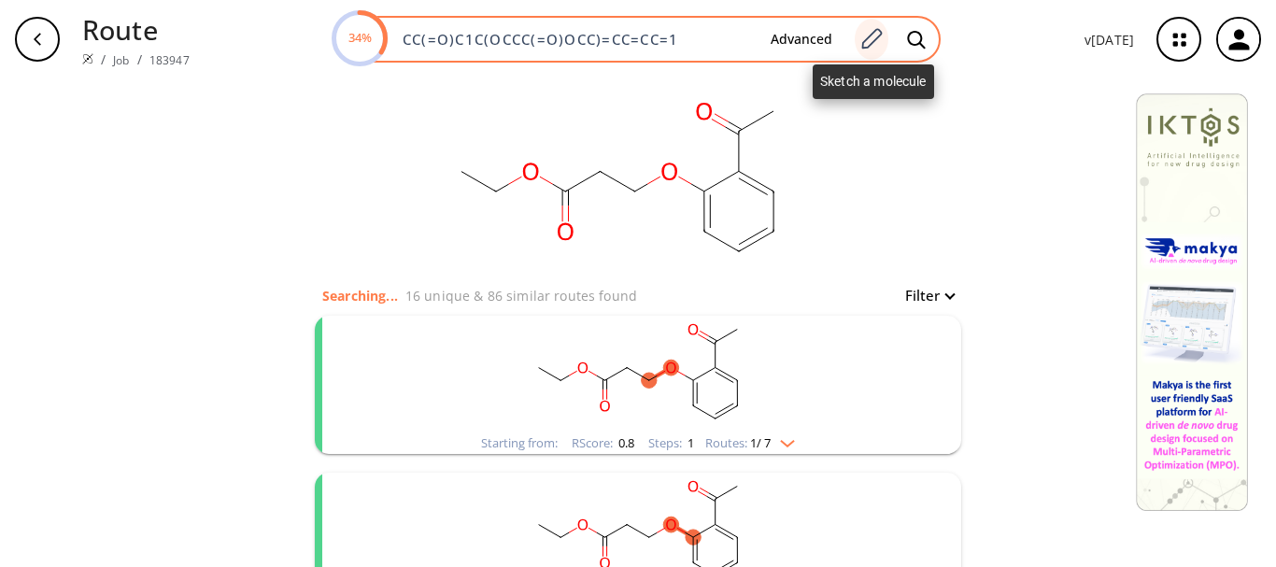
click at [881, 47] on icon at bounding box center [870, 39] width 25 height 24
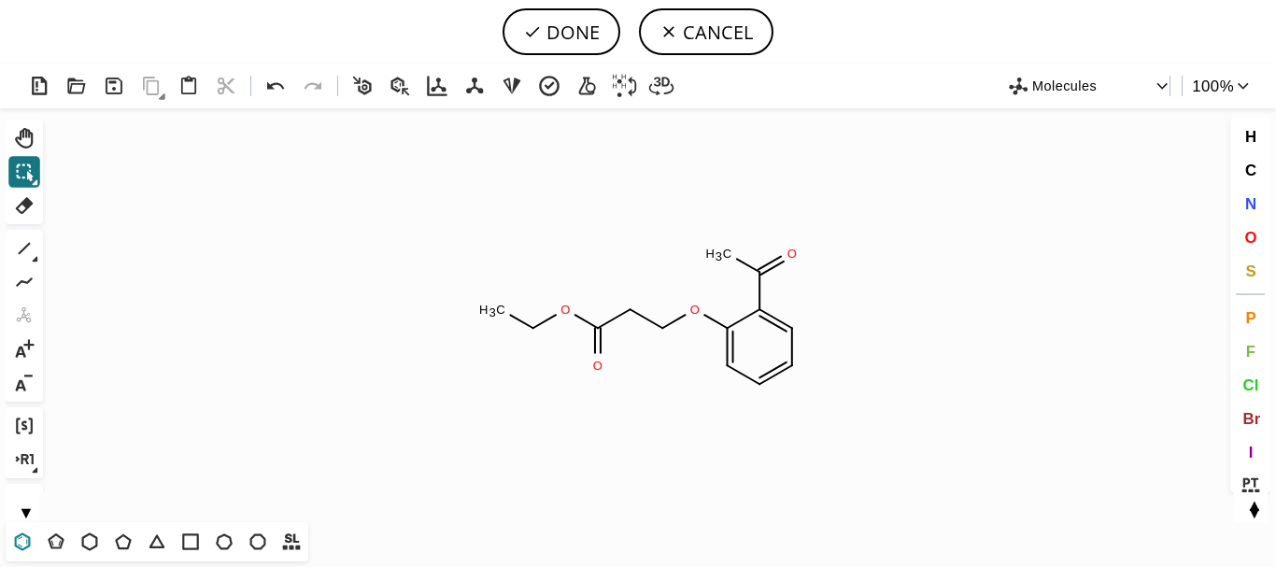
click at [33, 538] on icon at bounding box center [22, 541] width 24 height 24
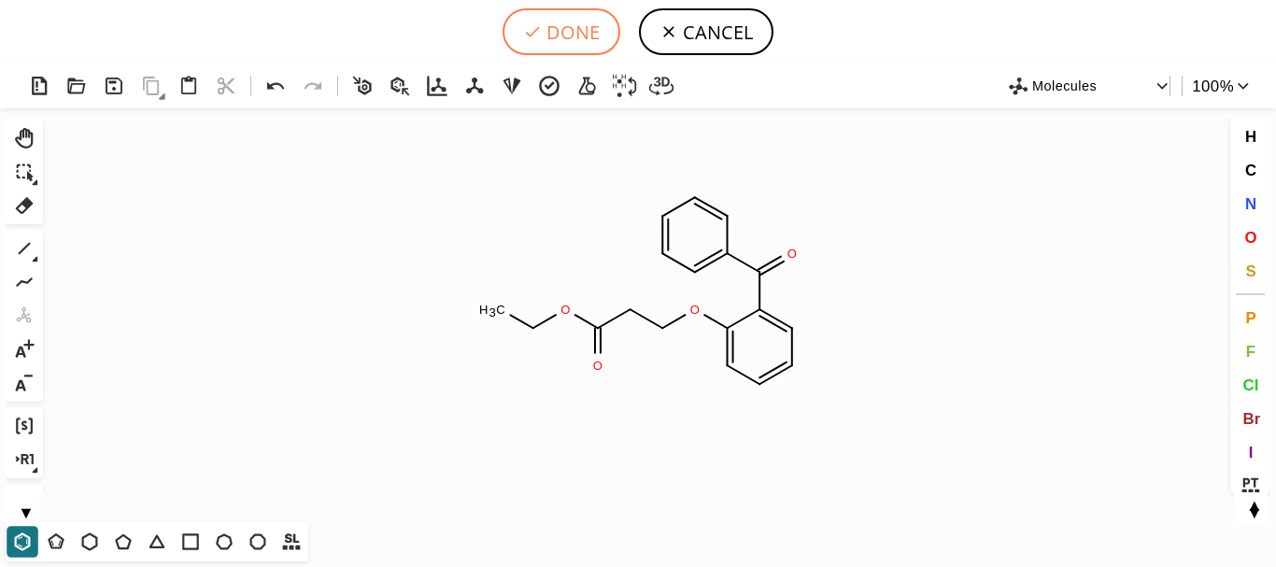
click at [552, 30] on button "DONE" at bounding box center [561, 31] width 118 height 47
type input "C1(C=CC=CC=1)C(C1=CC=CC=C1OCCC(OCC)=O)=O"
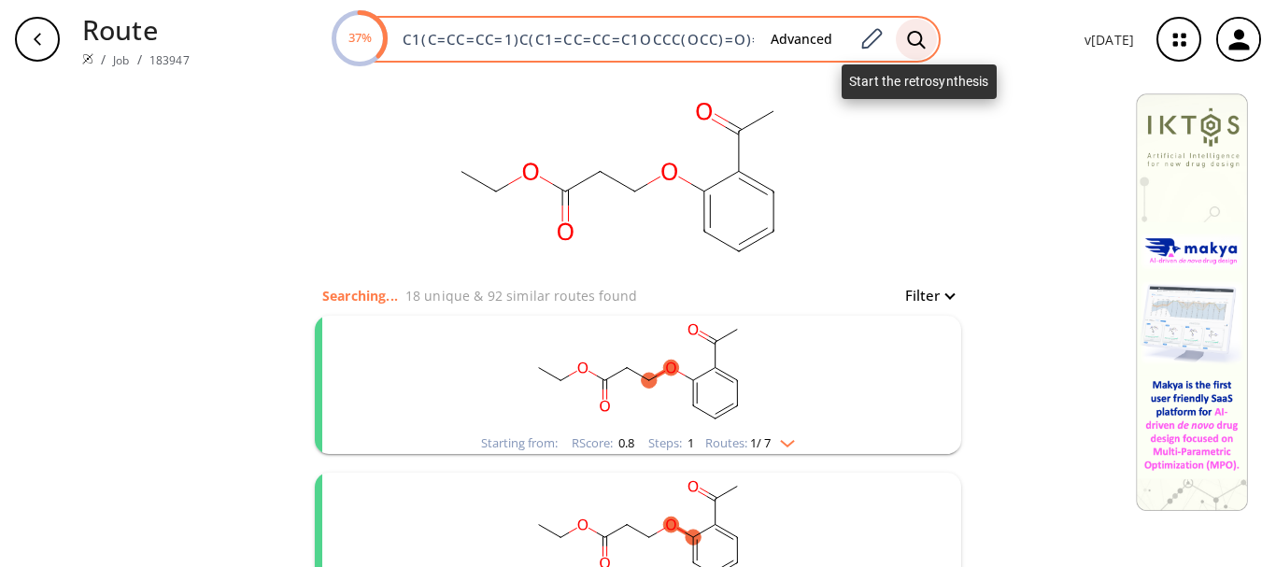
click at [930, 40] on div at bounding box center [916, 39] width 41 height 41
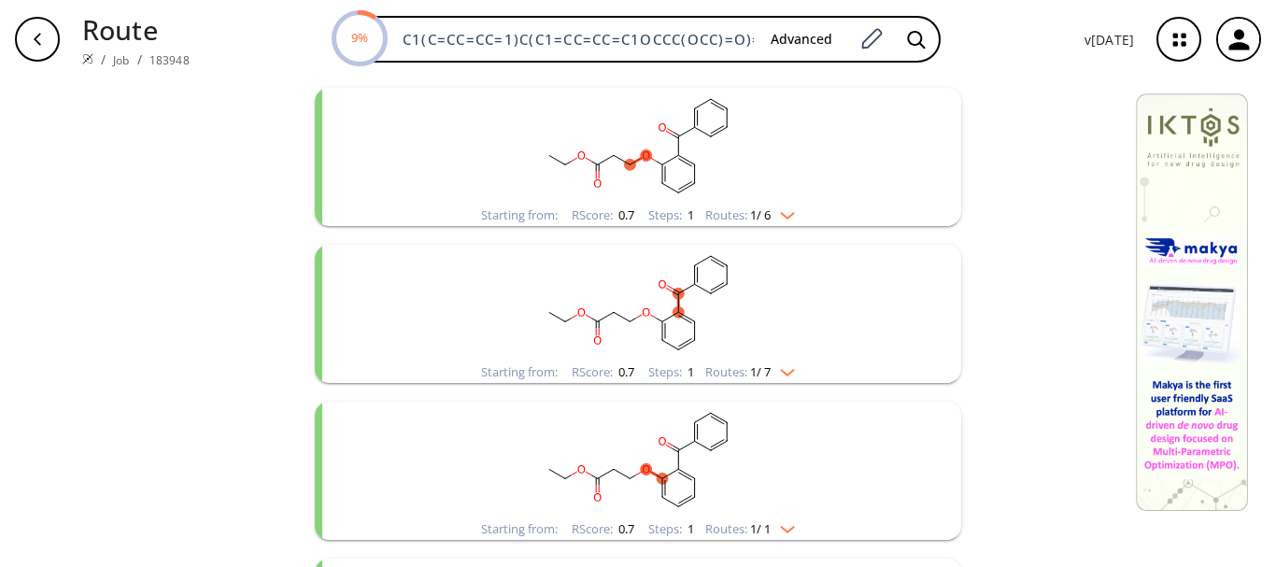
scroll to position [229, 0]
click at [747, 497] on rect "clusters" at bounding box center [638, 459] width 486 height 117
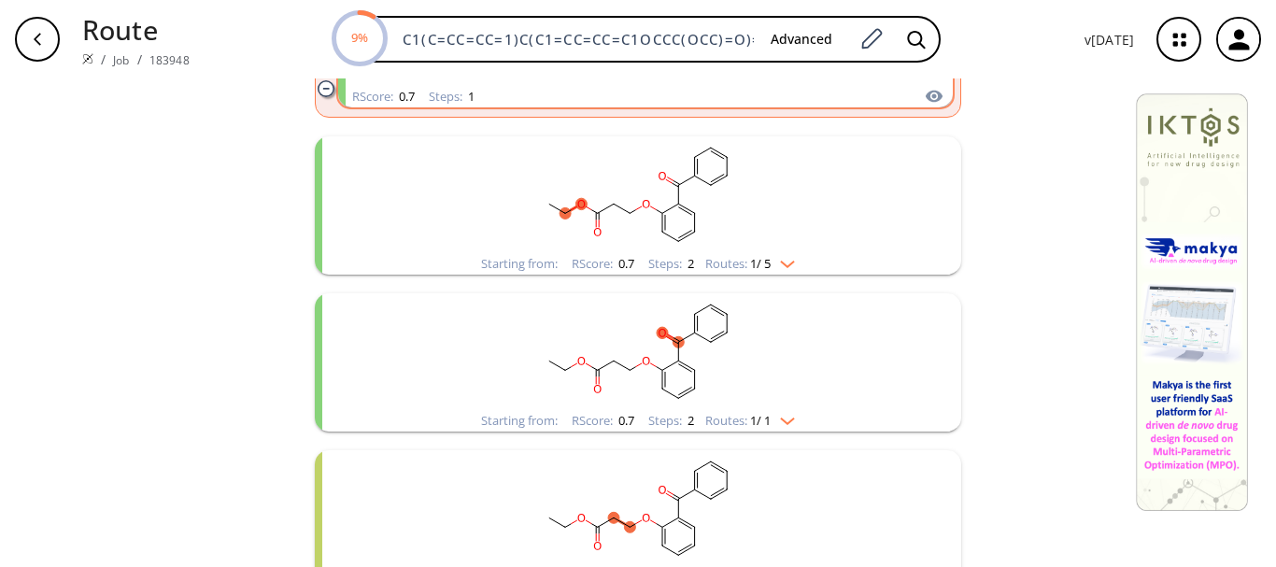
scroll to position [826, 0]
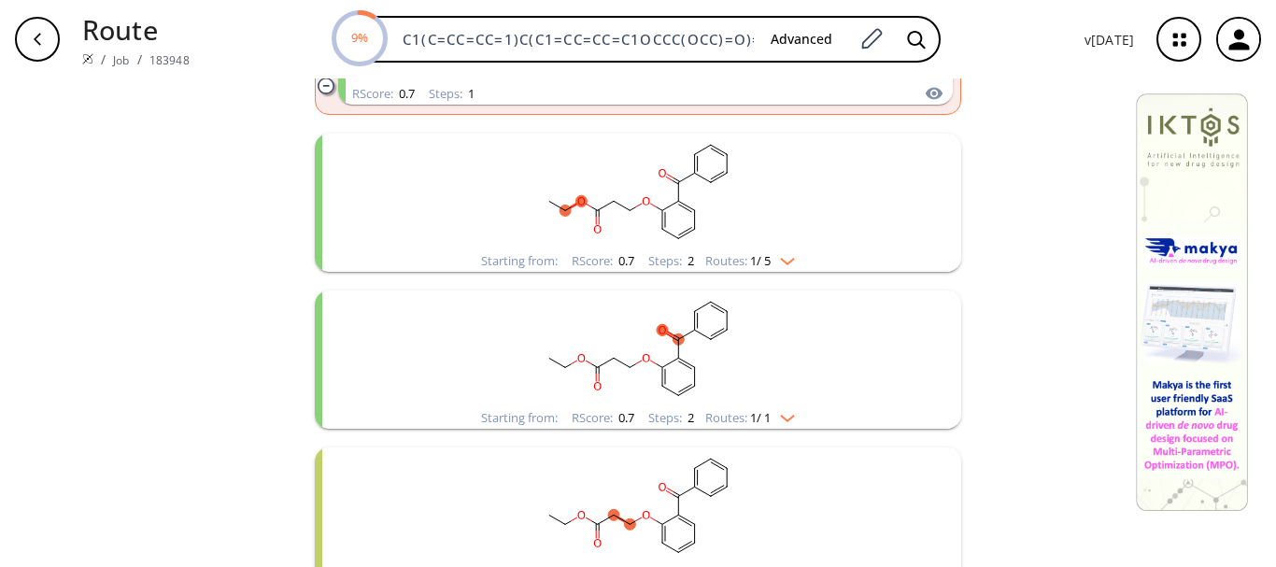
click at [762, 416] on span "1 / 1" at bounding box center [760, 418] width 21 height 12
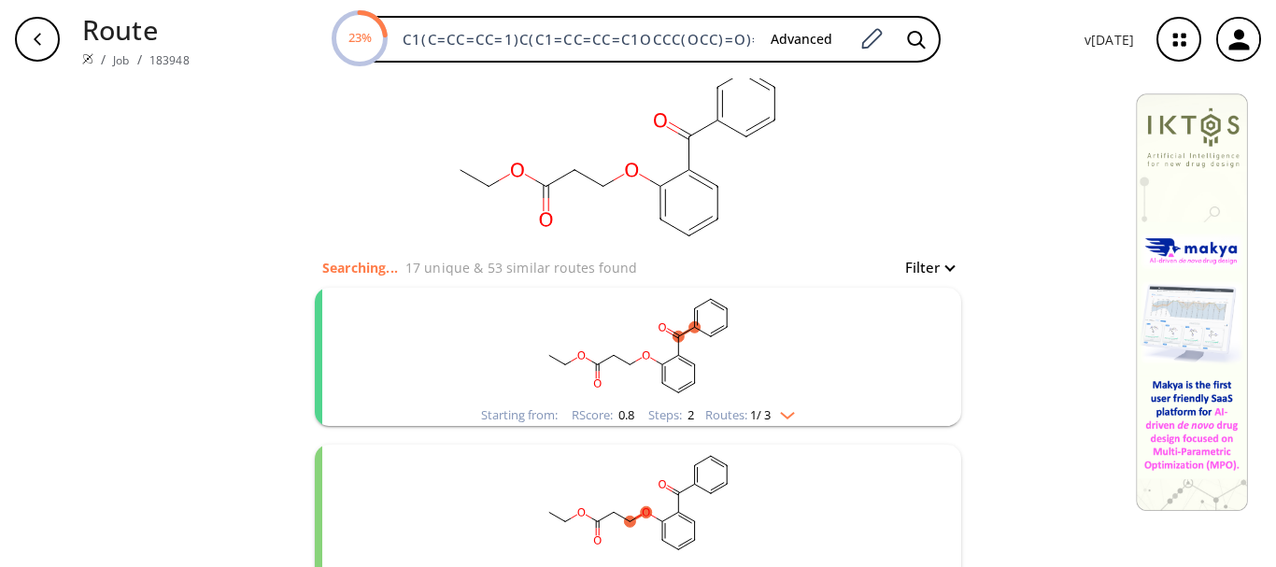
scroll to position [0, 0]
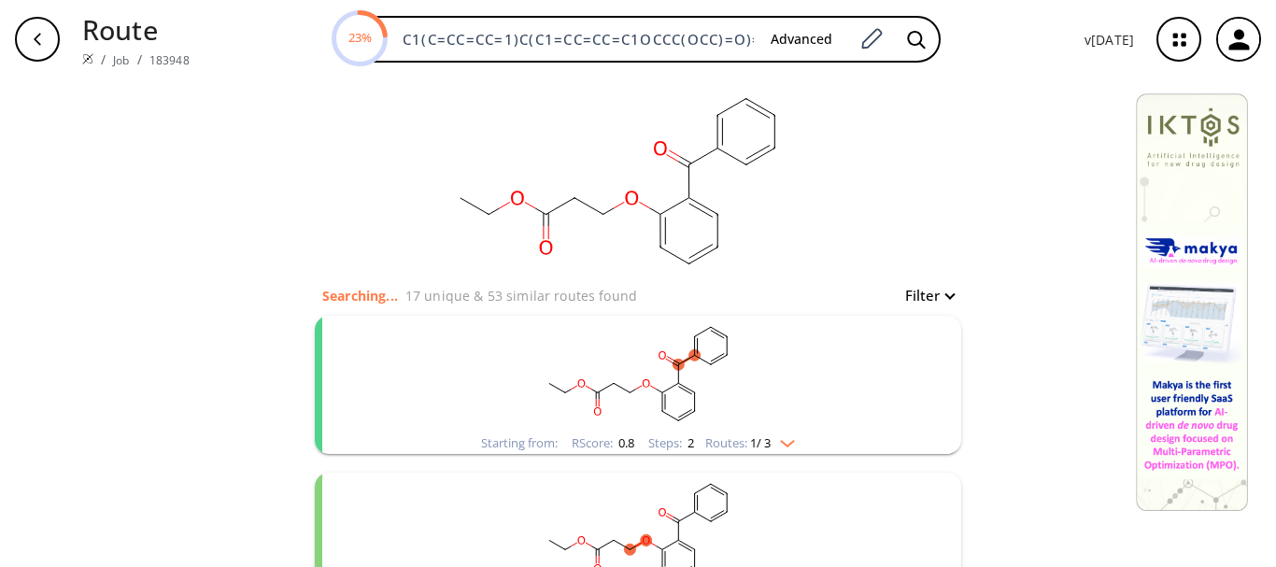
click at [767, 445] on span "1 / 3" at bounding box center [760, 443] width 21 height 12
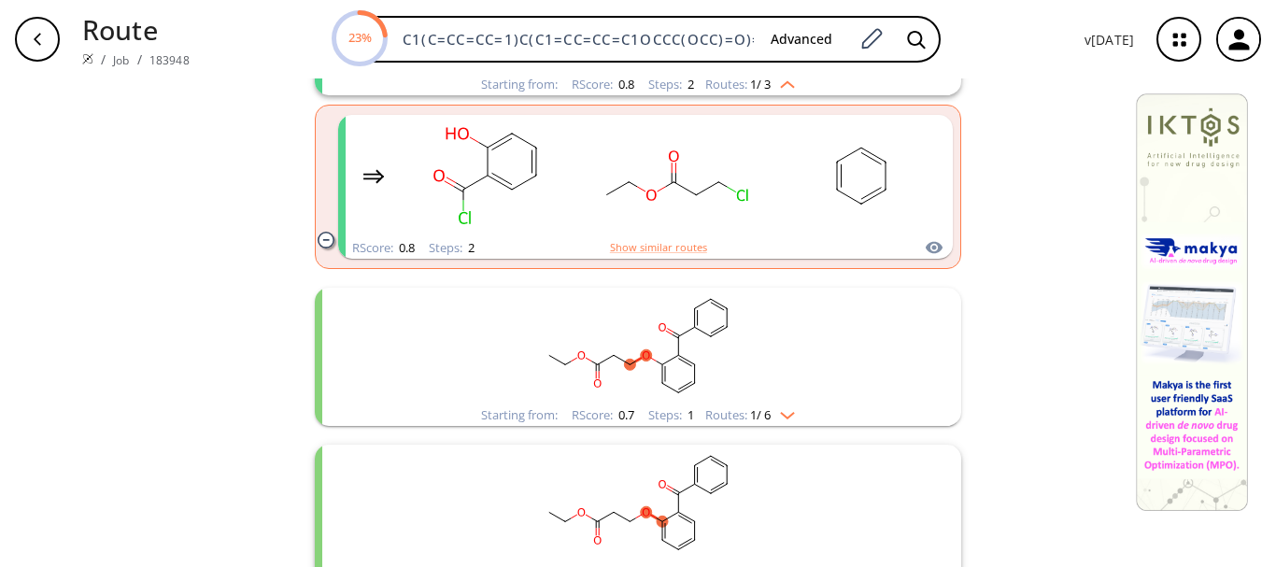
scroll to position [515, 0]
click at [744, 371] on rect "clusters" at bounding box center [638, 346] width 486 height 117
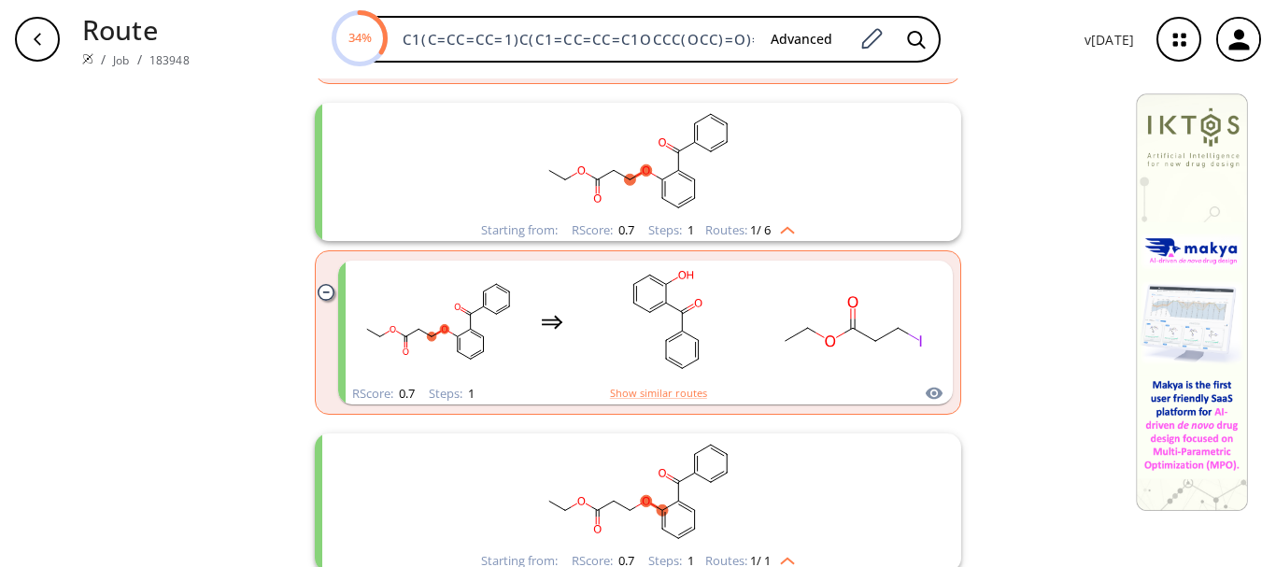
scroll to position [701, 0]
click at [744, 371] on div "clusters" at bounding box center [645, 321] width 583 height 122
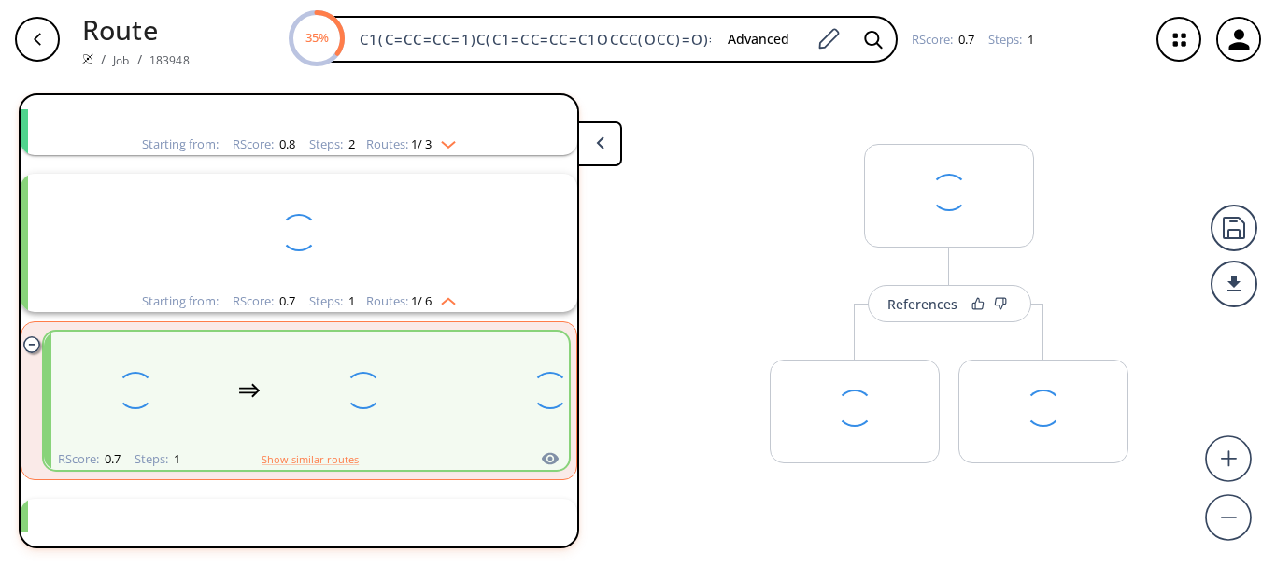
scroll to position [356, 0]
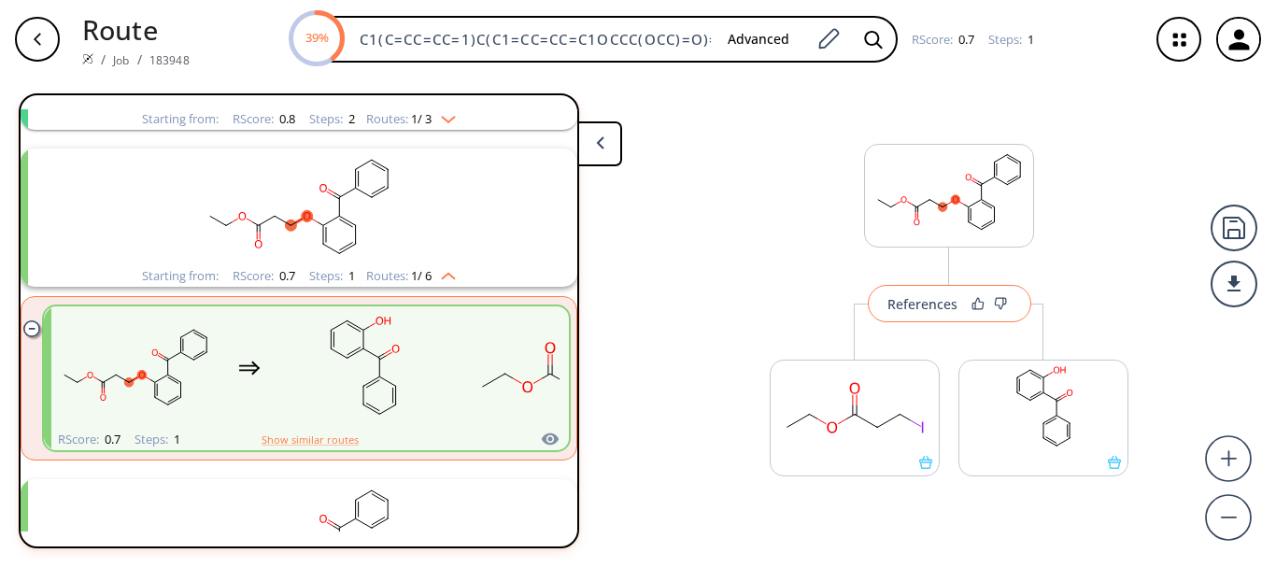
click at [910, 309] on div "References" at bounding box center [922, 304] width 70 height 12
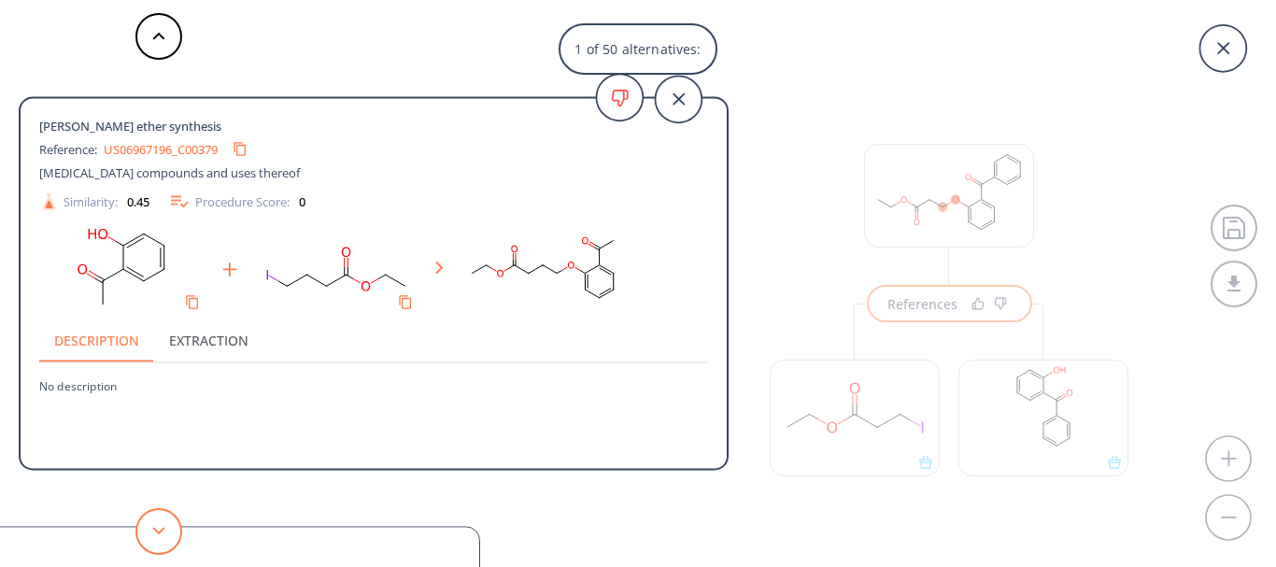
click at [158, 532] on polygon at bounding box center [159, 530] width 12 height 7
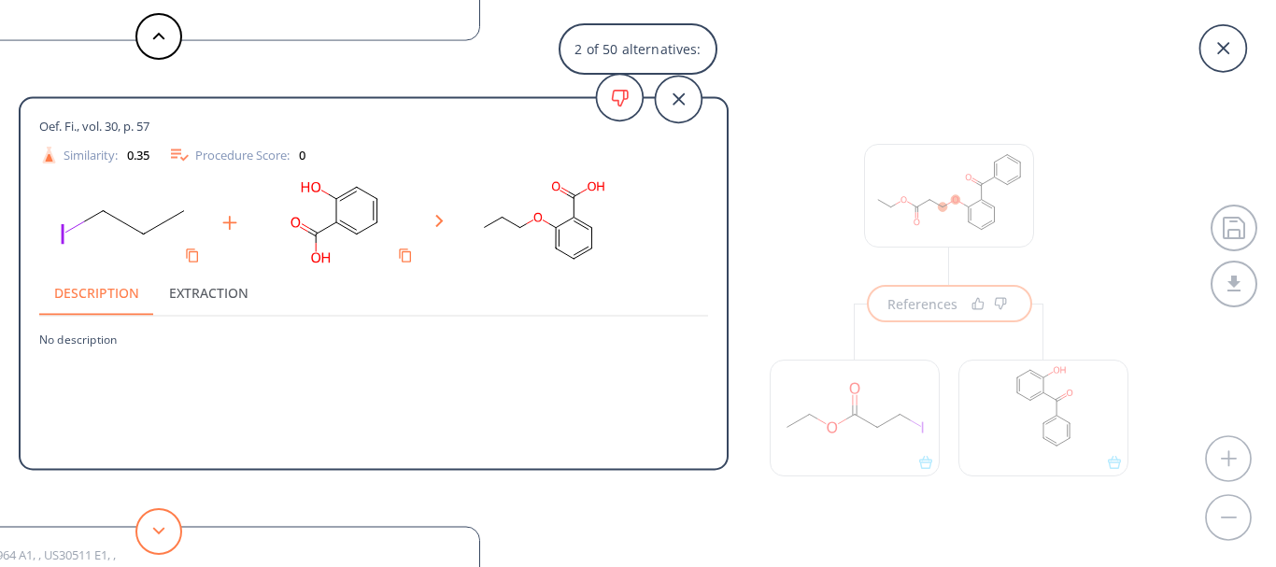
click at [156, 548] on button at bounding box center [158, 531] width 47 height 47
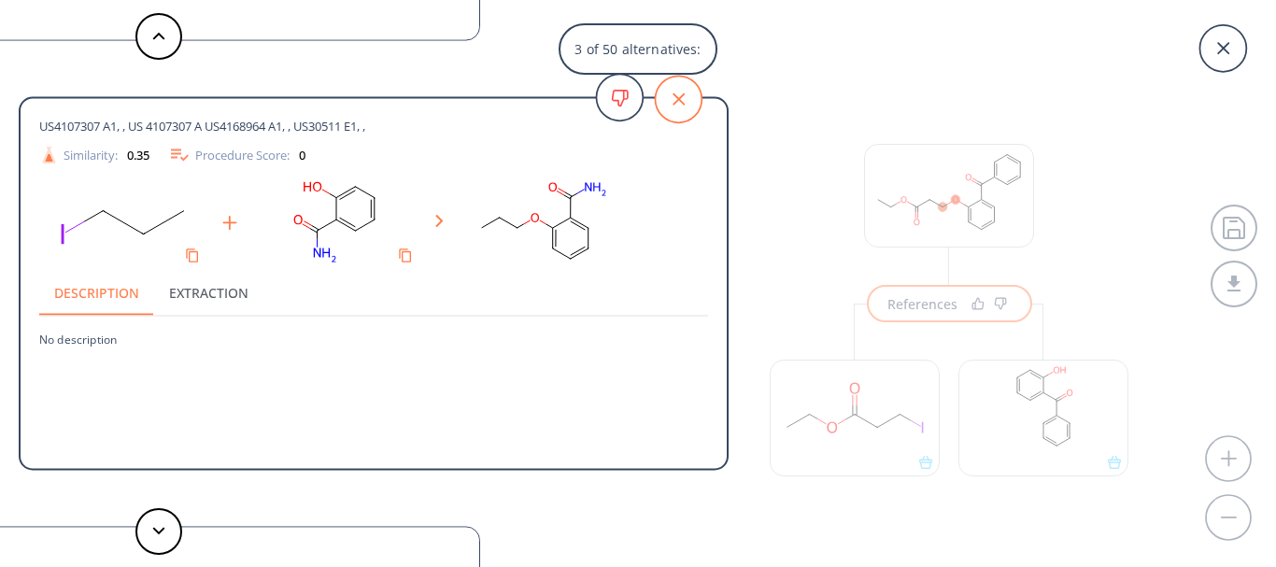
click at [666, 88] on icon at bounding box center [678, 99] width 47 height 47
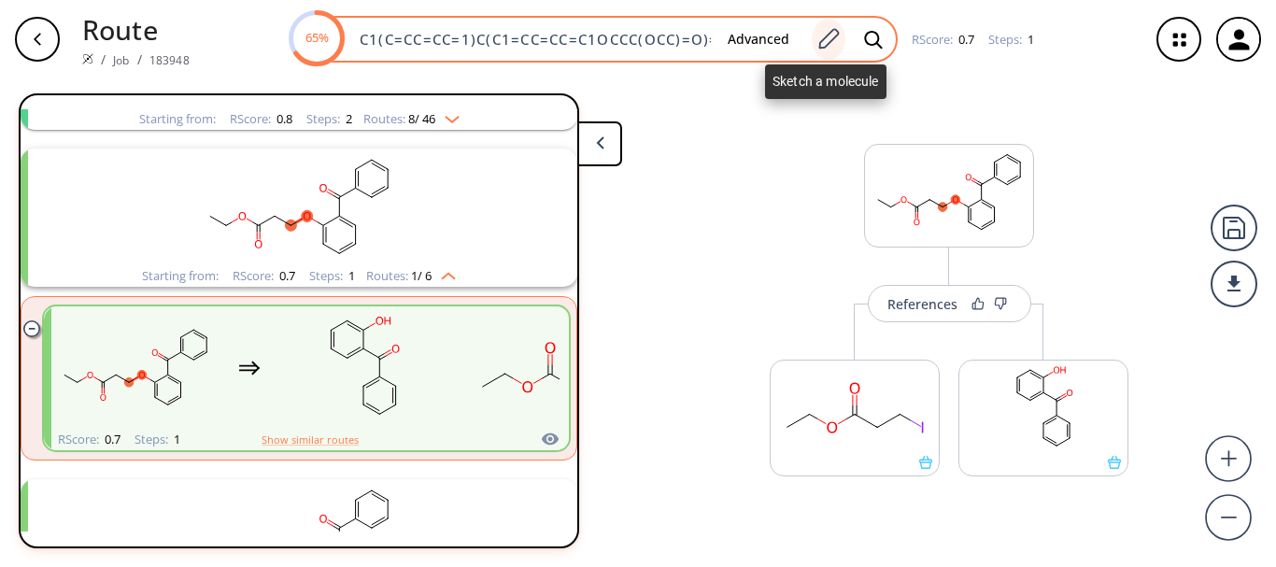
click at [815, 37] on icon at bounding box center [827, 39] width 25 height 24
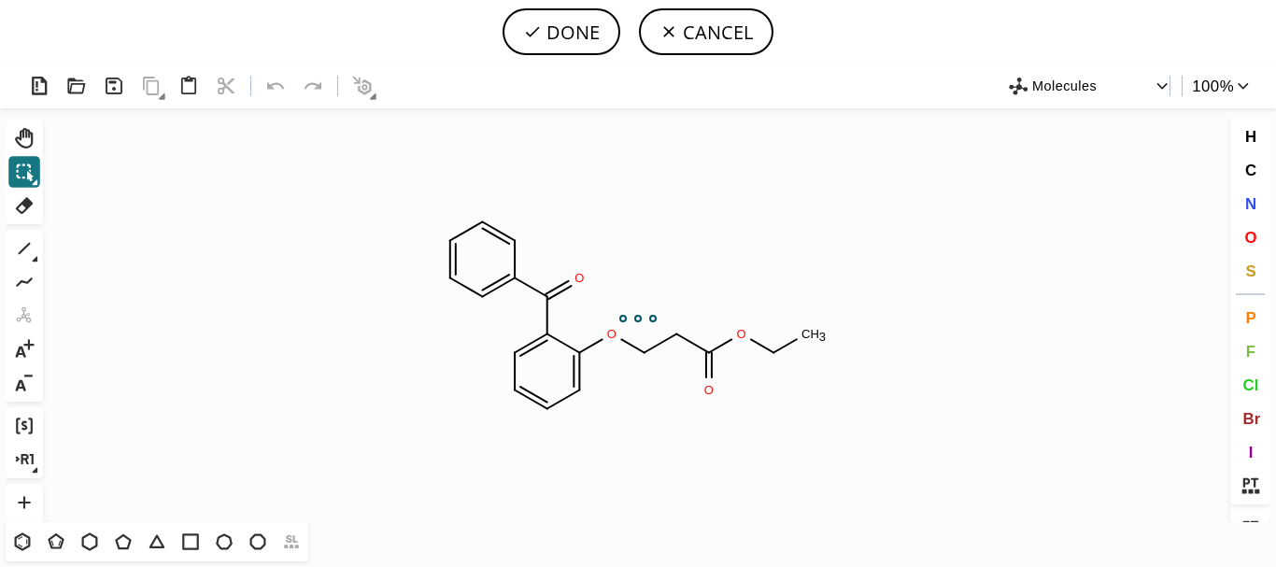
scroll to position [0, 0]
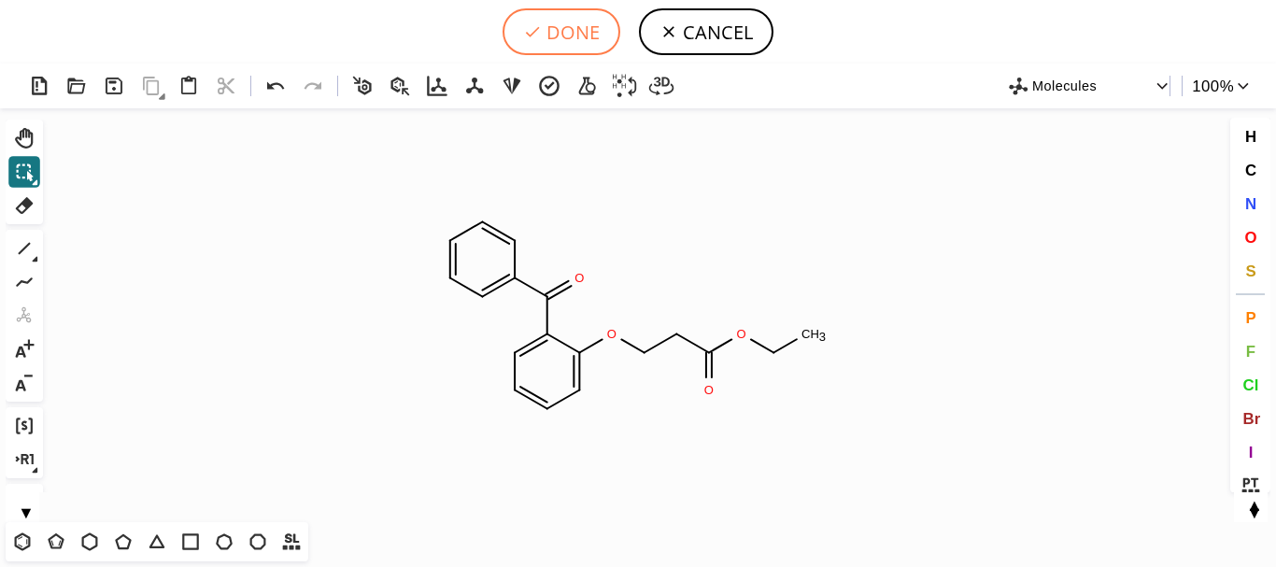
click at [559, 18] on button "DONE" at bounding box center [561, 31] width 118 height 47
type input "C1(C(=O)C2C(OCCC(=O)OCC)=CC=CC=2)=CC=CC=C1"
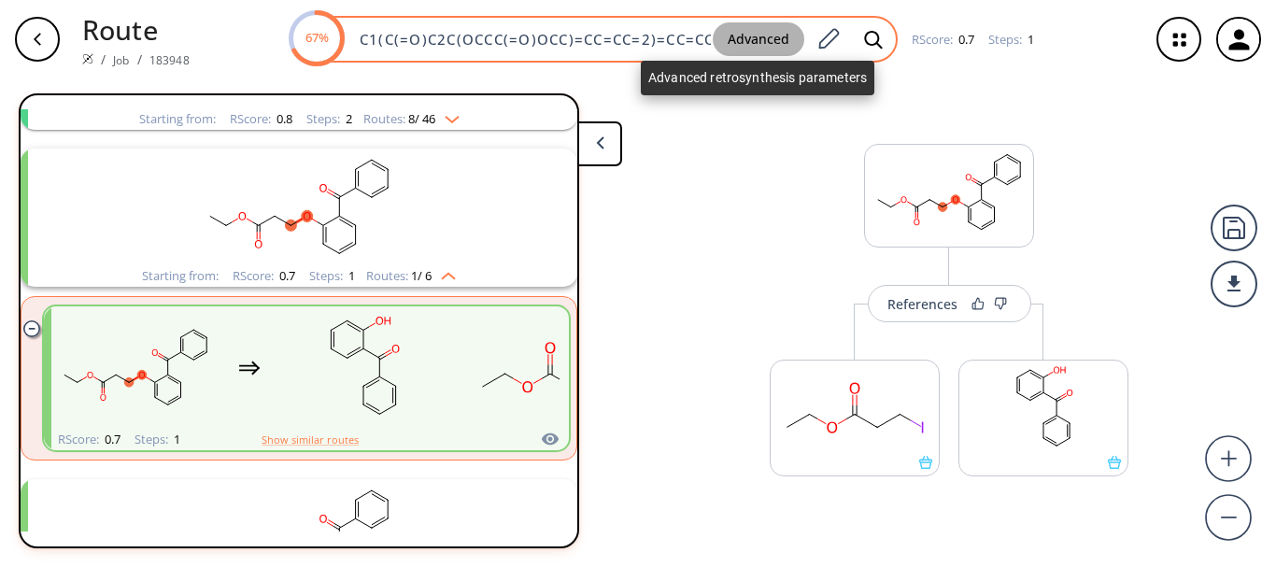
click at [725, 41] on button "Advanced" at bounding box center [759, 39] width 92 height 35
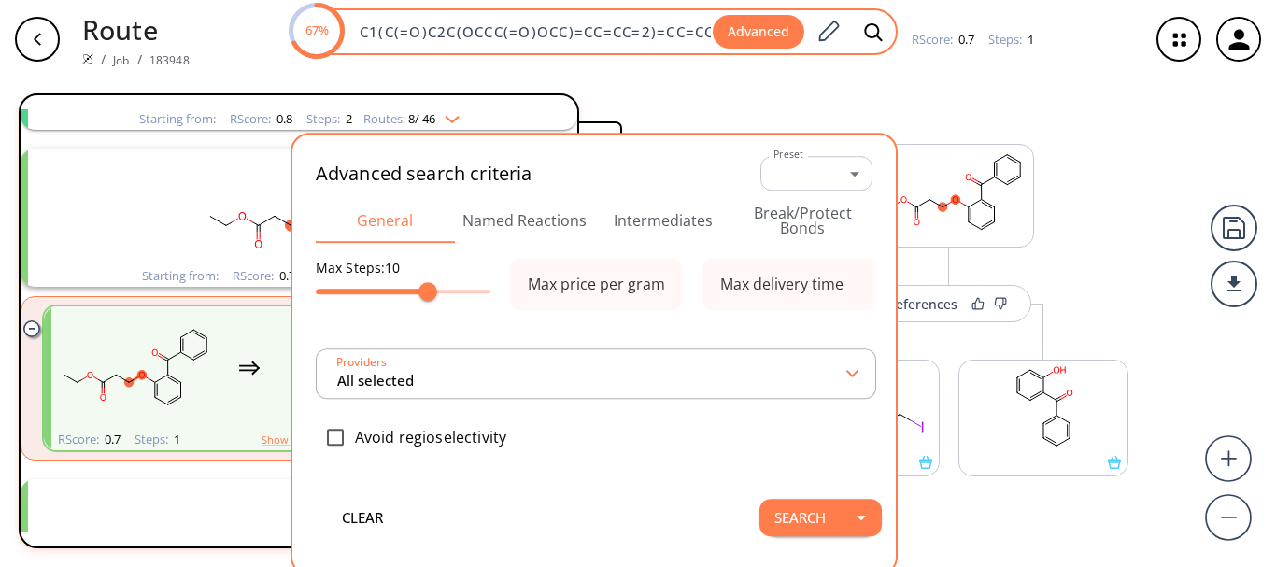
scroll to position [0, 31]
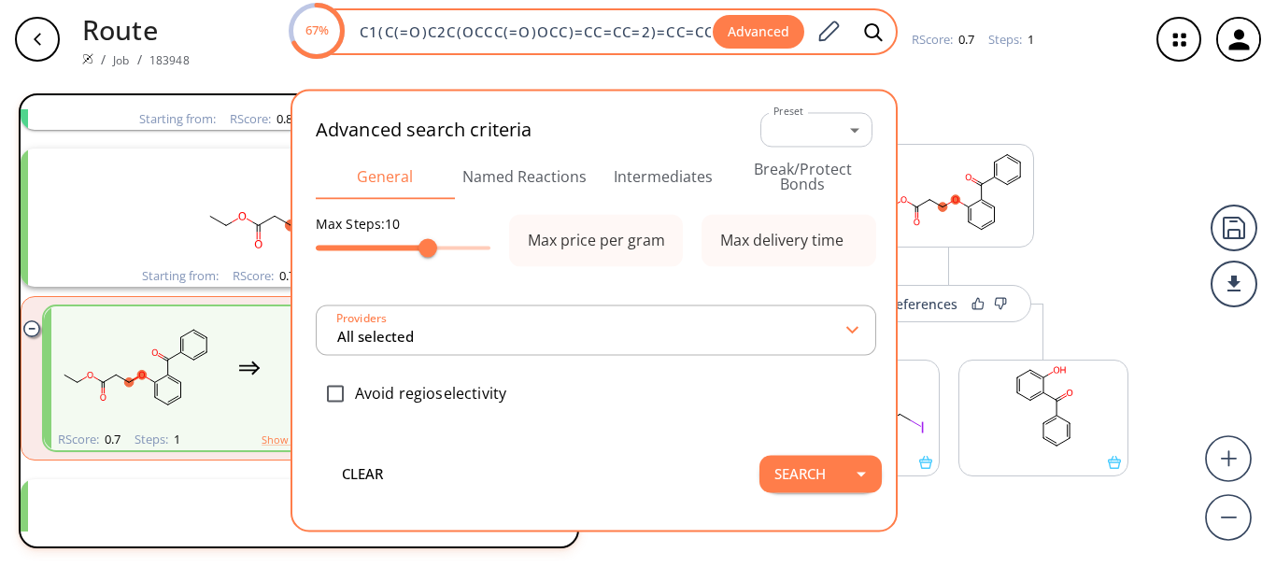
click at [703, 41] on div "67% C1(C(=O)C2C(OCCC(=O)OCC)=CC=CC=2)=CC=CC=C1 Advanced" at bounding box center [593, 31] width 607 height 47
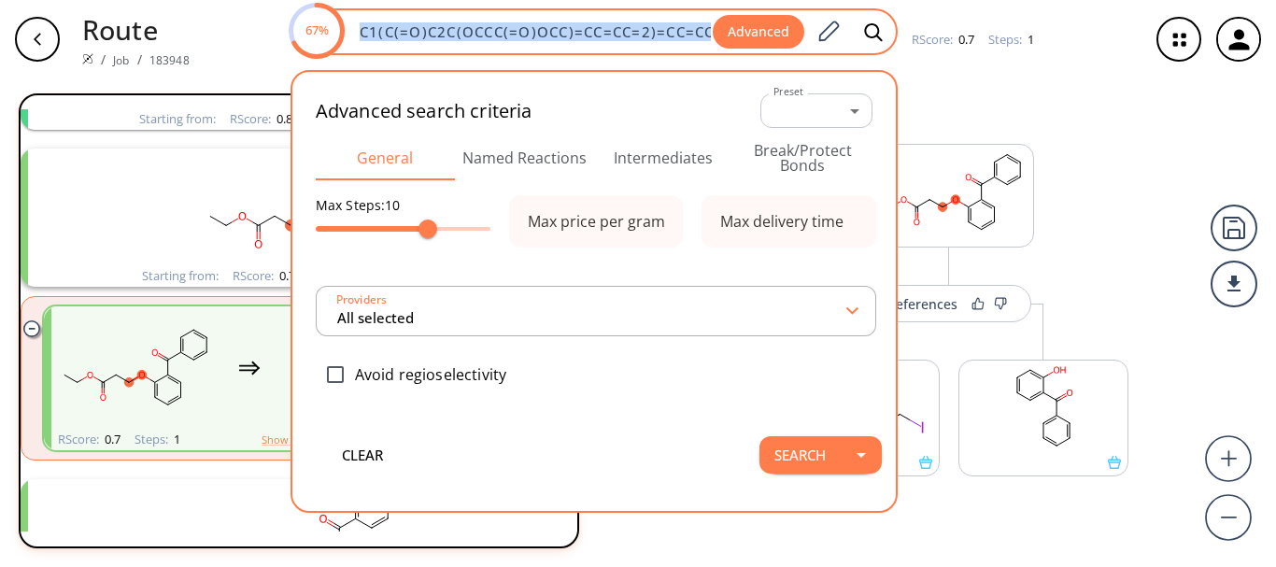
type input "All selected"
click at [703, 41] on div "67% C1(C(=O)C2C(OCCC(=O)OCC)=CC=CC=2)=CC=CC=C1 Advanced" at bounding box center [593, 31] width 607 height 47
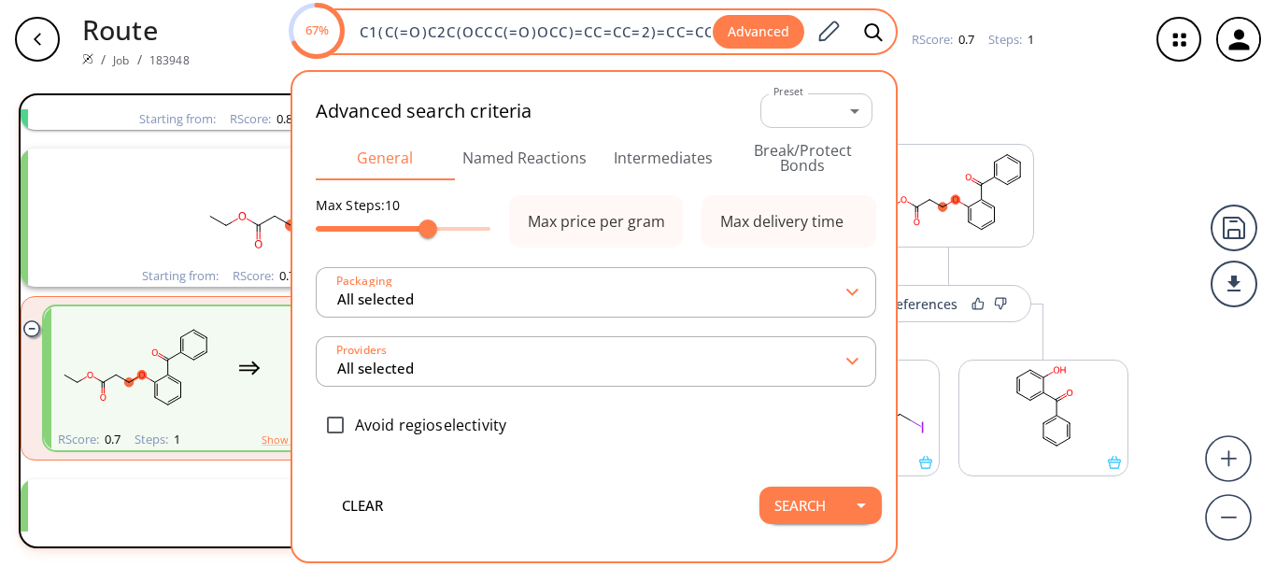
scroll to position [0, 31]
click at [703, 41] on div "67% C1(C(=O)C2C(OCCC(=O)OCC)=CC=CC=2)=CC=CC=C1 Advanced" at bounding box center [593, 31] width 607 height 47
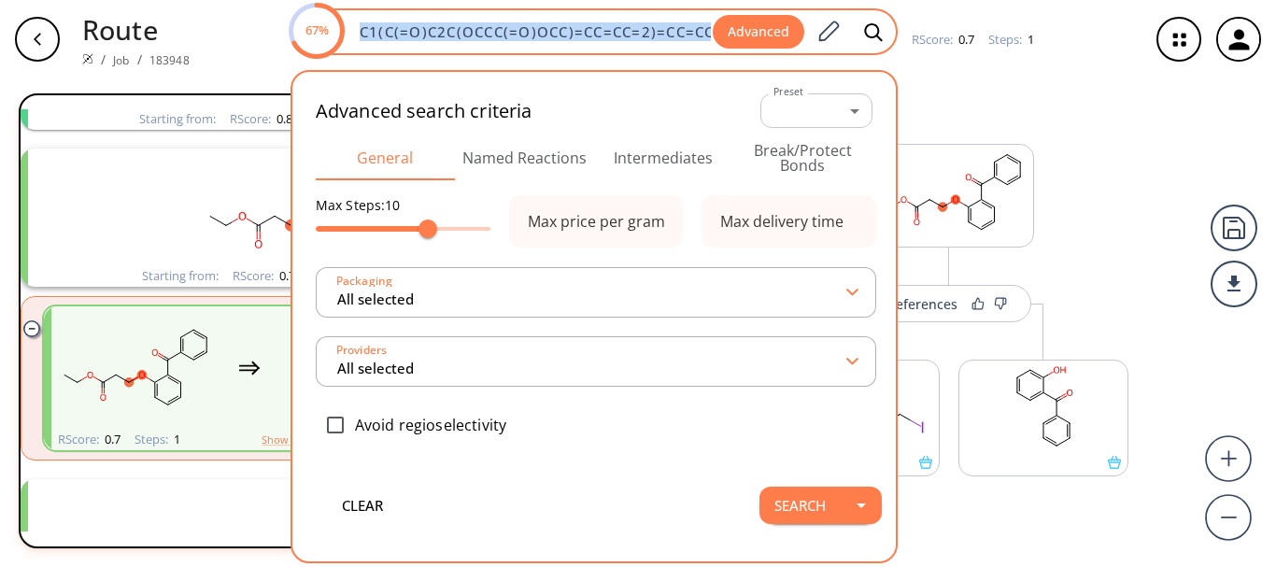
scroll to position [0, 0]
click at [703, 41] on div "67% C1(C(=O)C2C(OCCC(=O)OCC)=CC=CC=2)=CC=CC=C1 Advanced" at bounding box center [593, 31] width 607 height 47
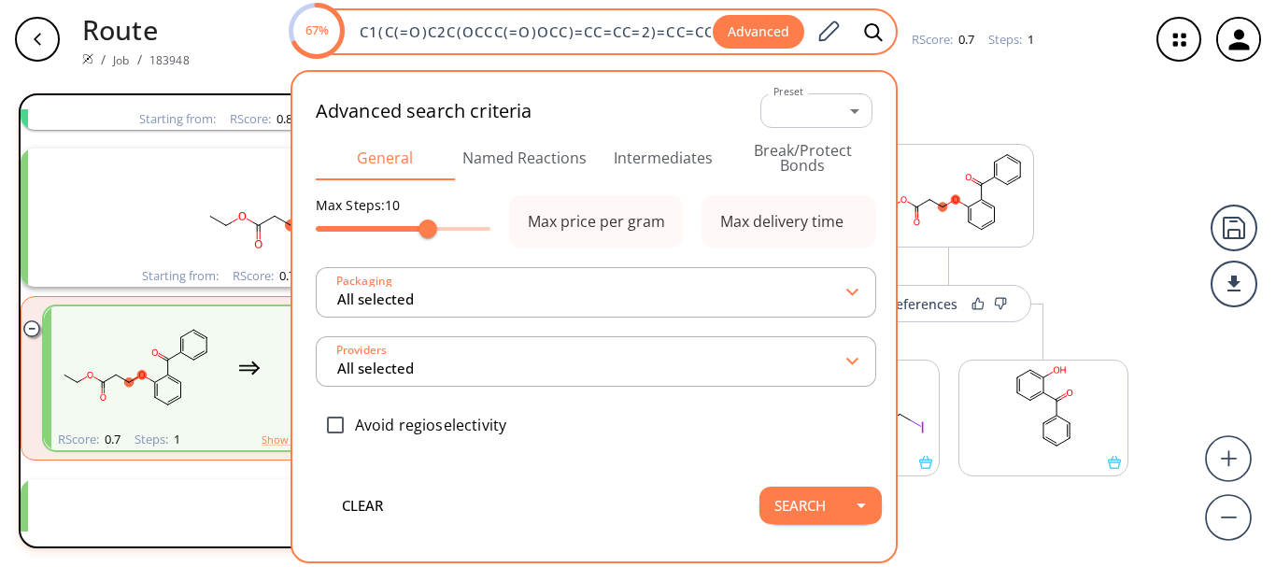
click at [703, 41] on div "67% C1(C(=O)C2C(OCCC(=O)OCC)=CC=CC=2)=CC=CC=C1 Advanced" at bounding box center [593, 31] width 607 height 47
click at [674, 14] on div "67% C1(C(=O)C2C(OCCC(=O)OCC)=CC=CC=2)=CC=CC=C1 Advanced" at bounding box center [593, 31] width 607 height 47
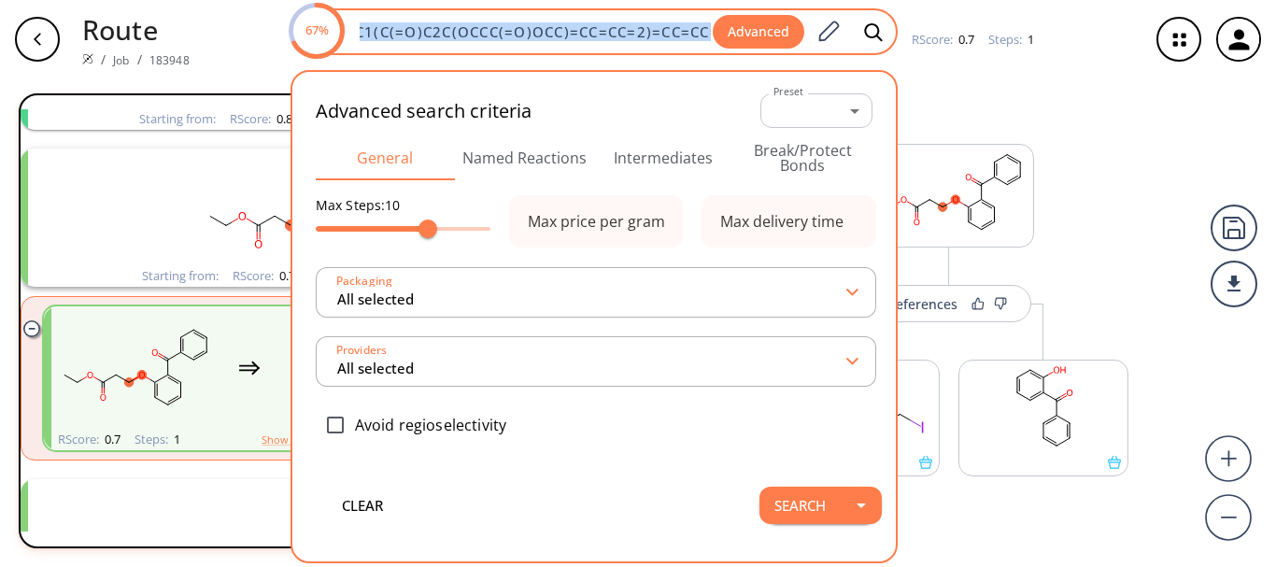
click at [674, 14] on div "67% C1(C(=O)C2C(OCCC(=O)OCC)=CC=CC=2)=CC=CC=C1 Advanced" at bounding box center [593, 31] width 607 height 47
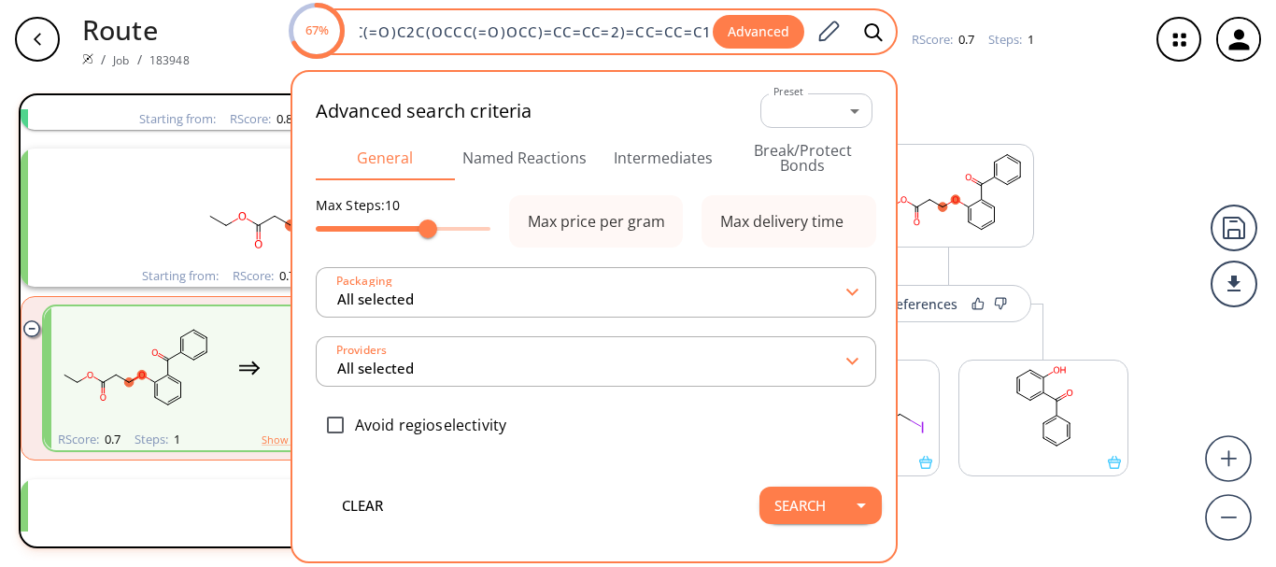
drag, startPoint x: 674, startPoint y: 14, endPoint x: 674, endPoint y: 28, distance: 14.0
click at [674, 28] on div "67% C1(C(=O)C2C(OCCC(=O)OCC)=CC=CC=2)=CC=CC=C1 Advanced" at bounding box center [593, 31] width 607 height 47
click at [674, 28] on input "C1(C(=O)C2C(OCCC(=O)OCC)=CC=CC=2)=CC=CC=C1" at bounding box center [530, 31] width 364 height 19
drag, startPoint x: 702, startPoint y: 32, endPoint x: 396, endPoint y: 40, distance: 306.4
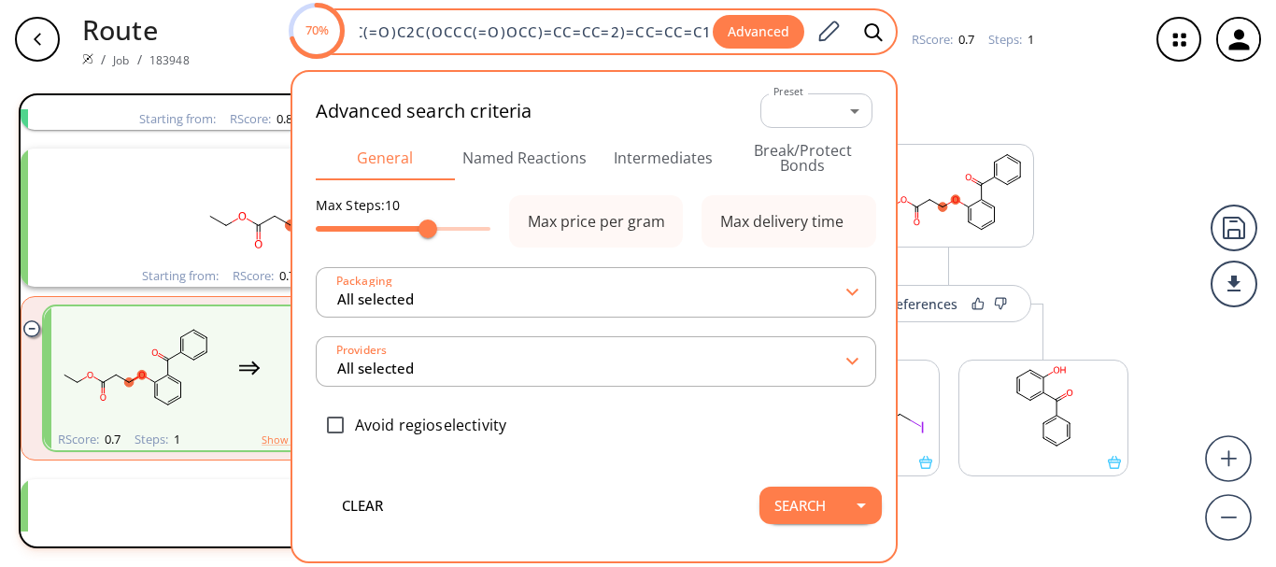
click at [396, 40] on input "C1(C(=O)C2C(OCCC(=O)OCC)=CC=CC=2)=CC=CC=C1" at bounding box center [530, 31] width 364 height 19
type input "1"
paste input "CC(C1=CC=CC=C1NCCC(OC)=O)=O"
type input "CC(C1=CC=CC=C1NCCC(OC)=O)=O"
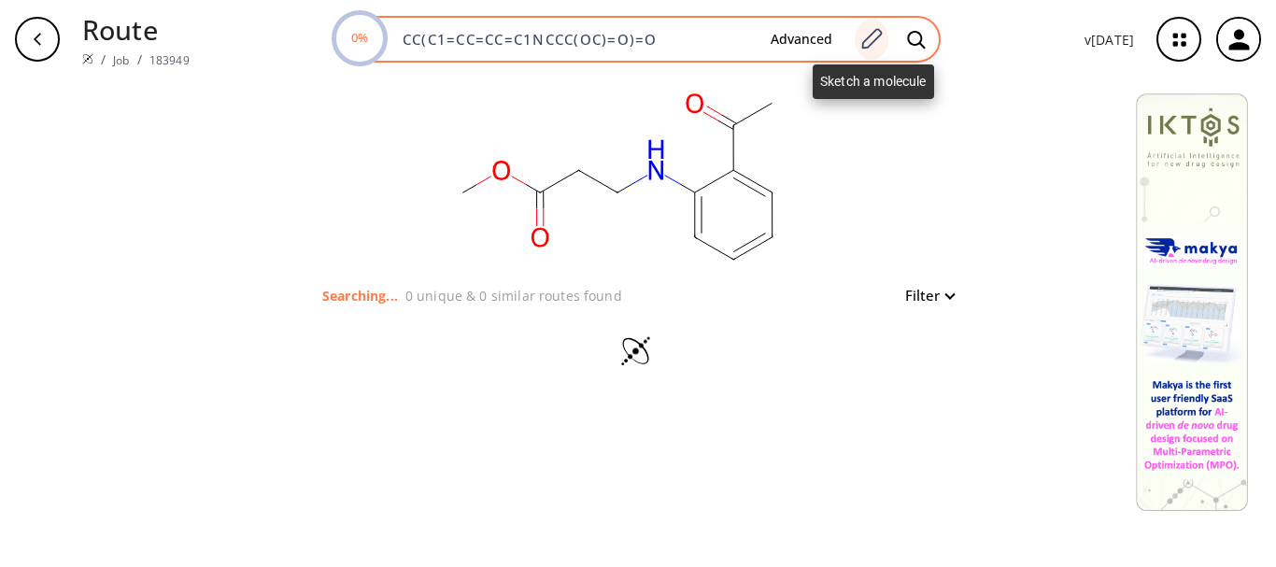
click at [860, 49] on div at bounding box center [871, 39] width 34 height 41
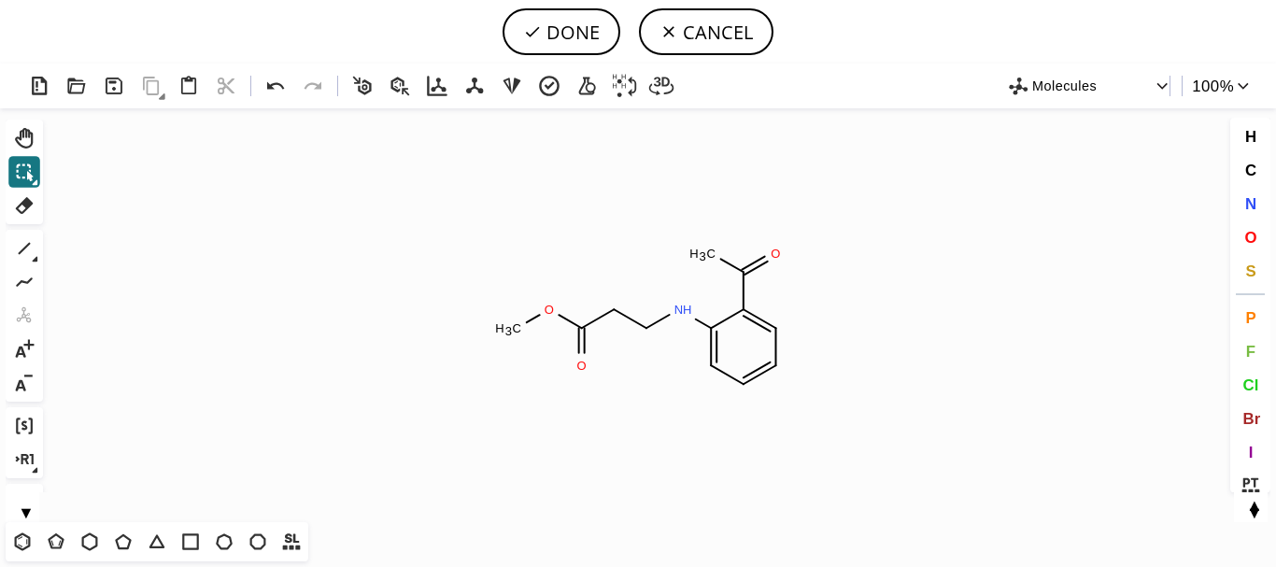
click at [7, 240] on div "1" at bounding box center [24, 249] width 34 height 34
click at [13, 246] on icon at bounding box center [24, 248] width 24 height 24
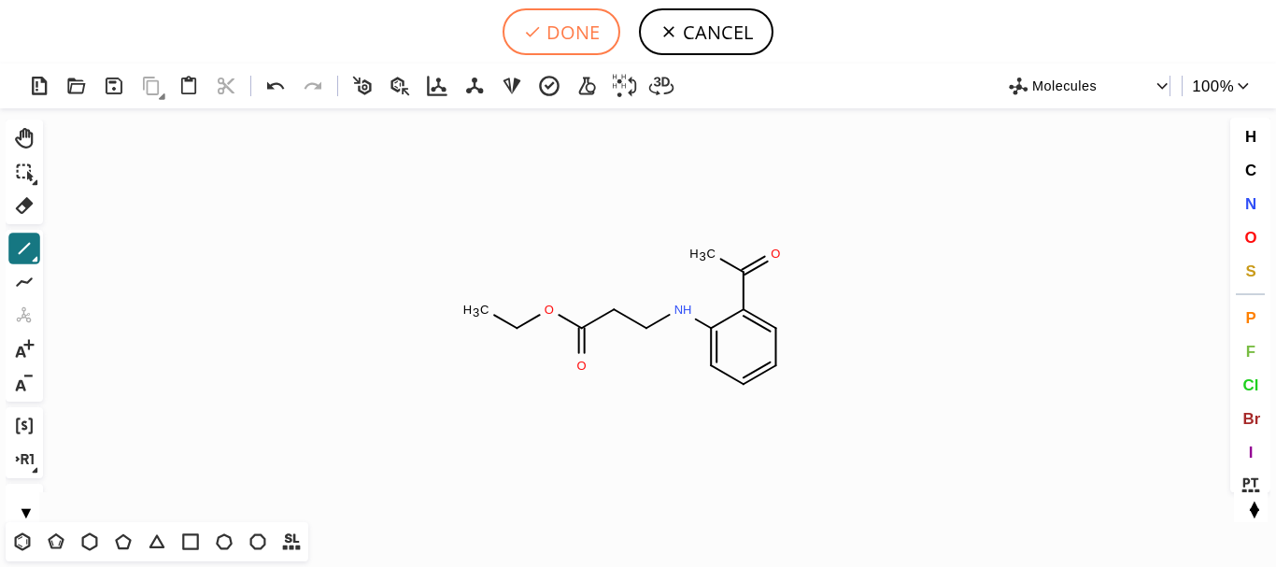
click at [531, 25] on icon at bounding box center [532, 31] width 19 height 19
type input "CC(=O)C1C(NCCC(=O)OCC)=CC=CC=1"
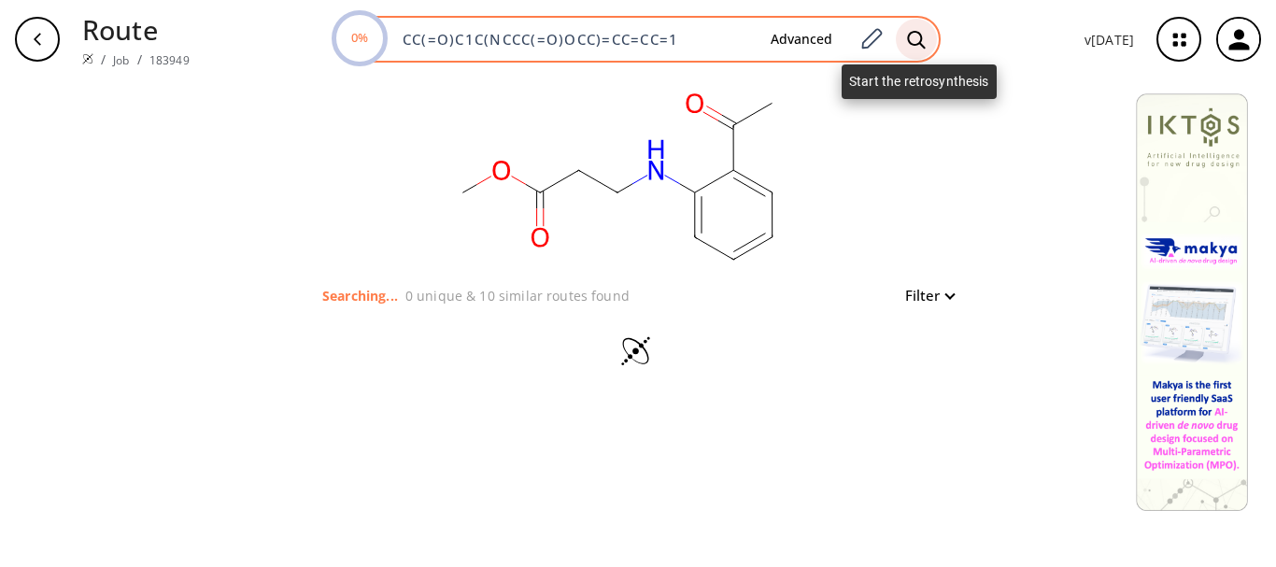
click at [925, 40] on icon at bounding box center [916, 40] width 19 height 20
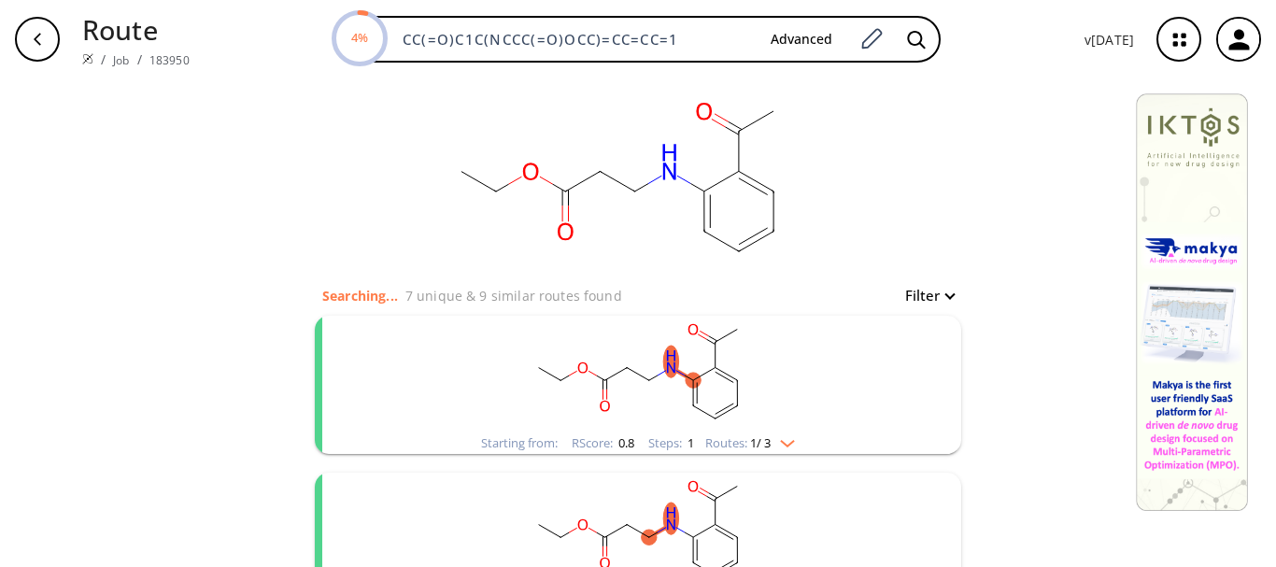
click at [816, 421] on rect "clusters" at bounding box center [638, 374] width 486 height 117
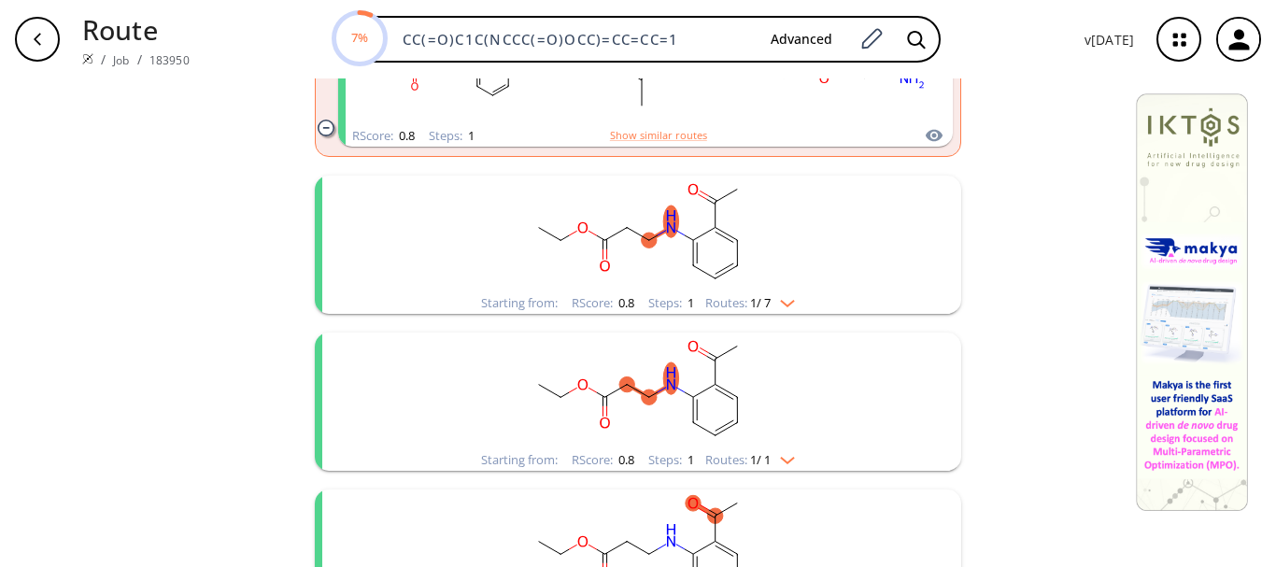
scroll to position [472, 0]
click at [806, 265] on rect "clusters" at bounding box center [638, 233] width 486 height 117
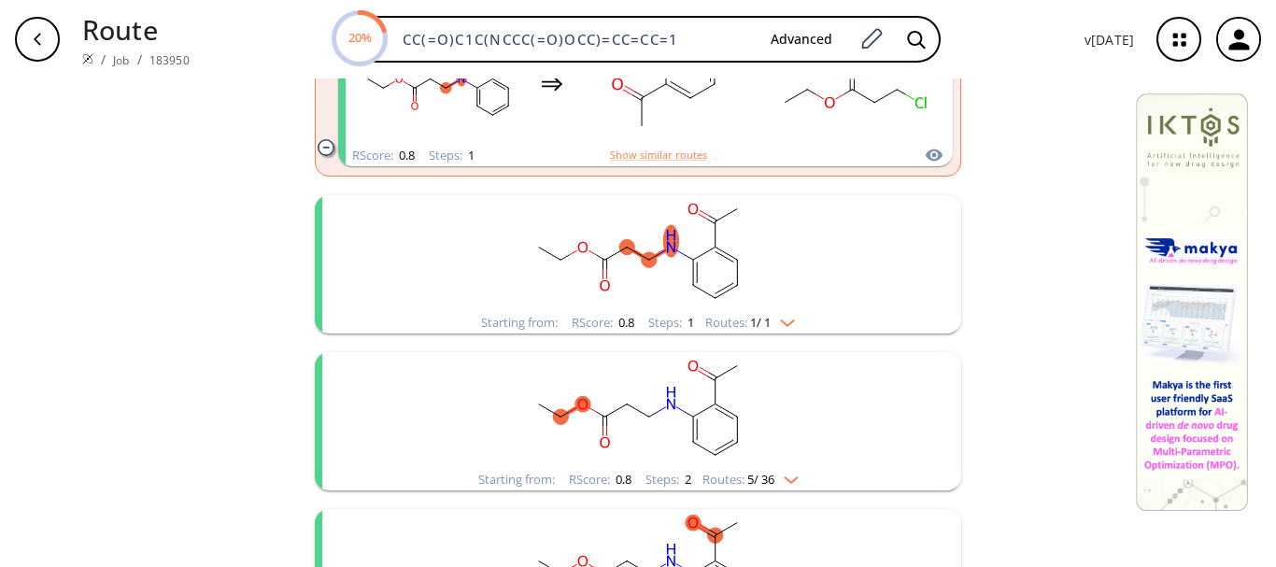
scroll to position [774, 0]
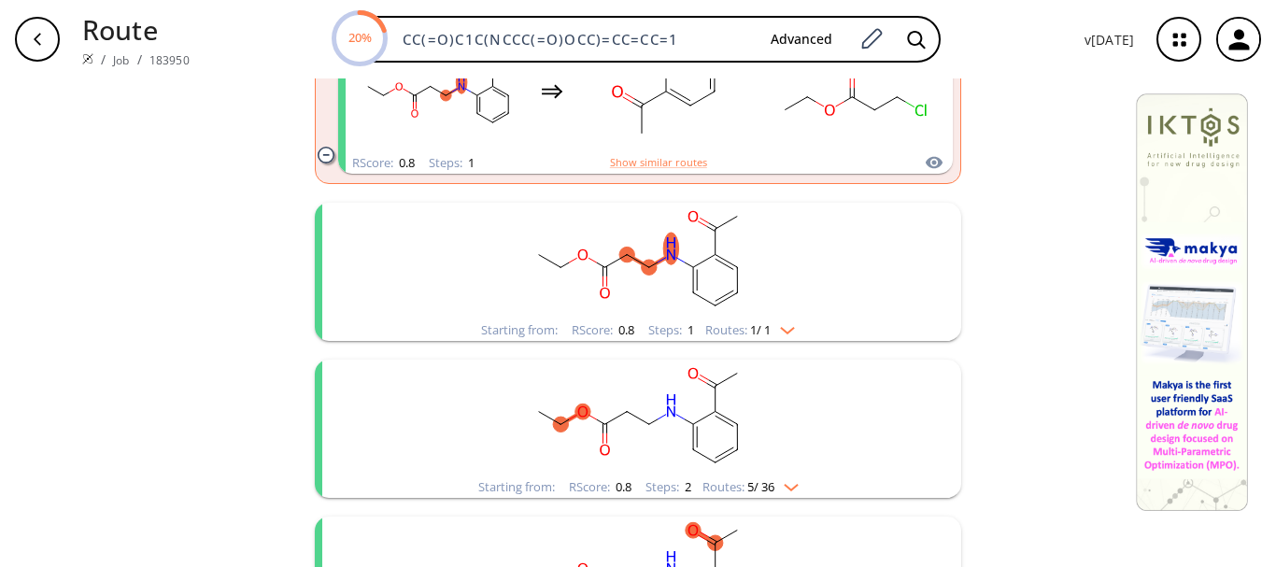
click at [770, 319] on div "clusters" at bounding box center [638, 261] width 486 height 117
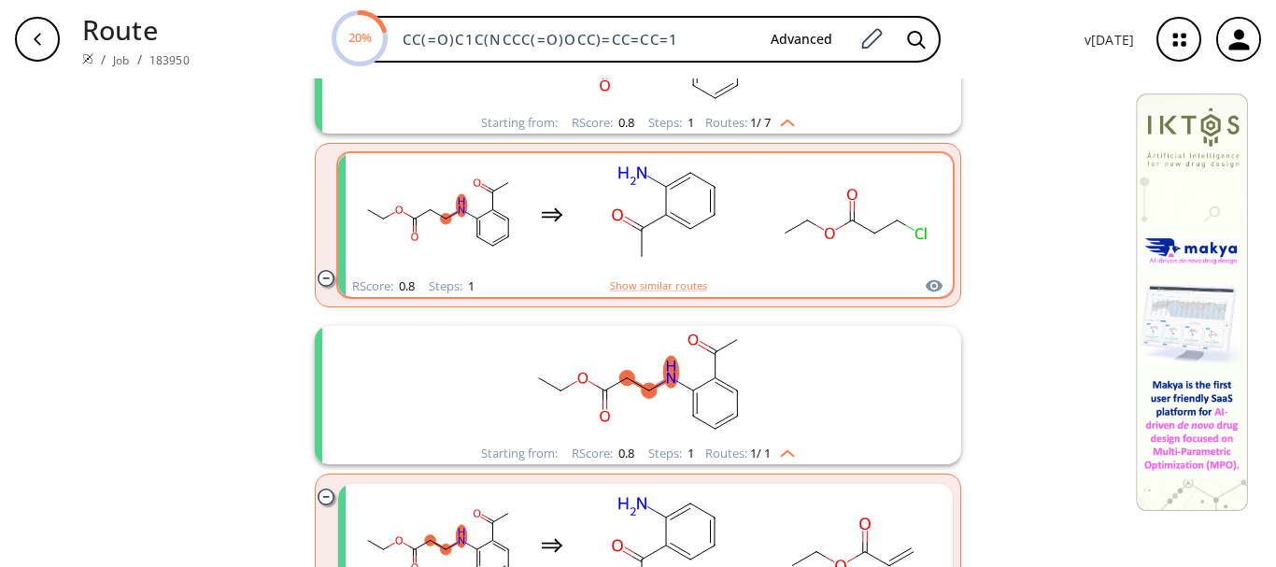
scroll to position [650, 0]
click at [660, 170] on rect "clusters" at bounding box center [666, 215] width 168 height 117
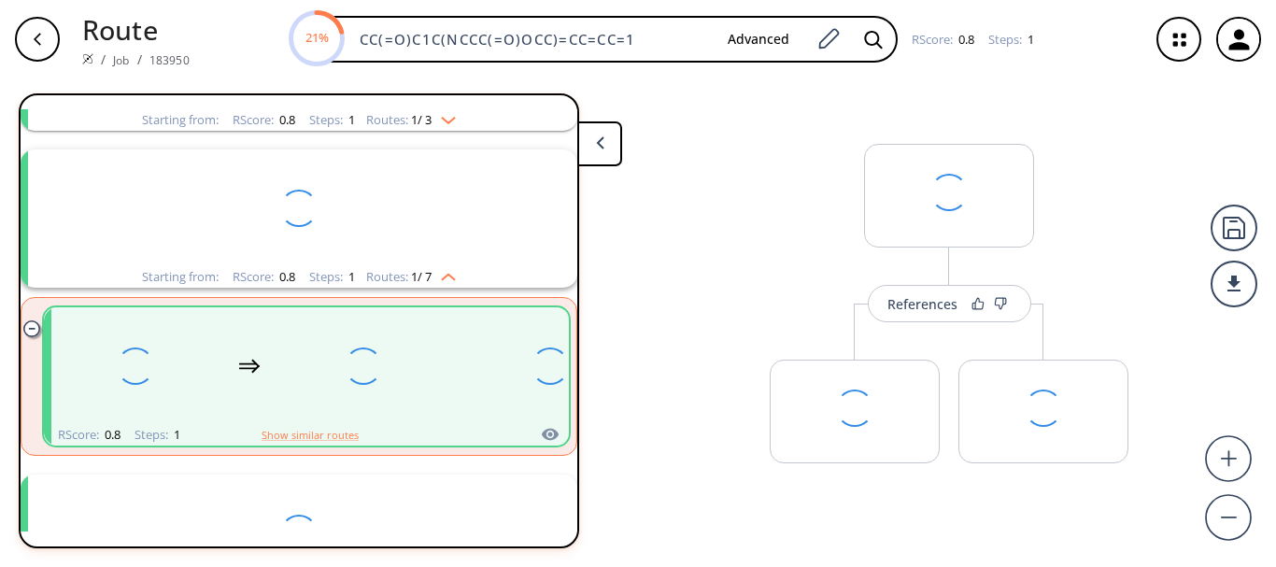
scroll to position [199, 0]
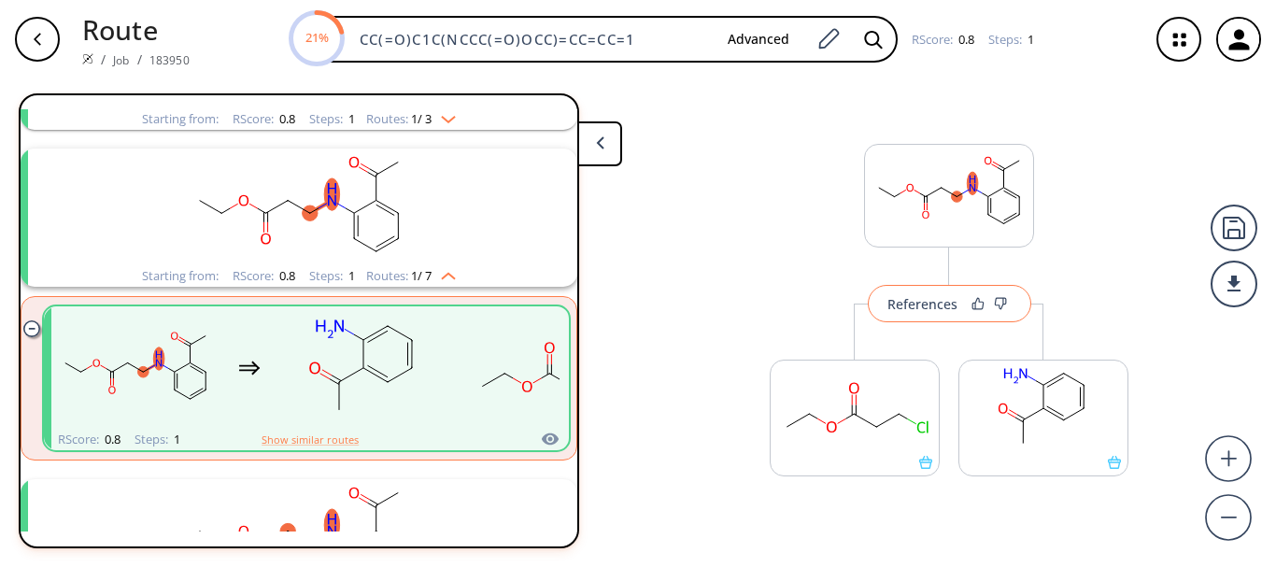
click at [897, 307] on div "References" at bounding box center [922, 304] width 70 height 12
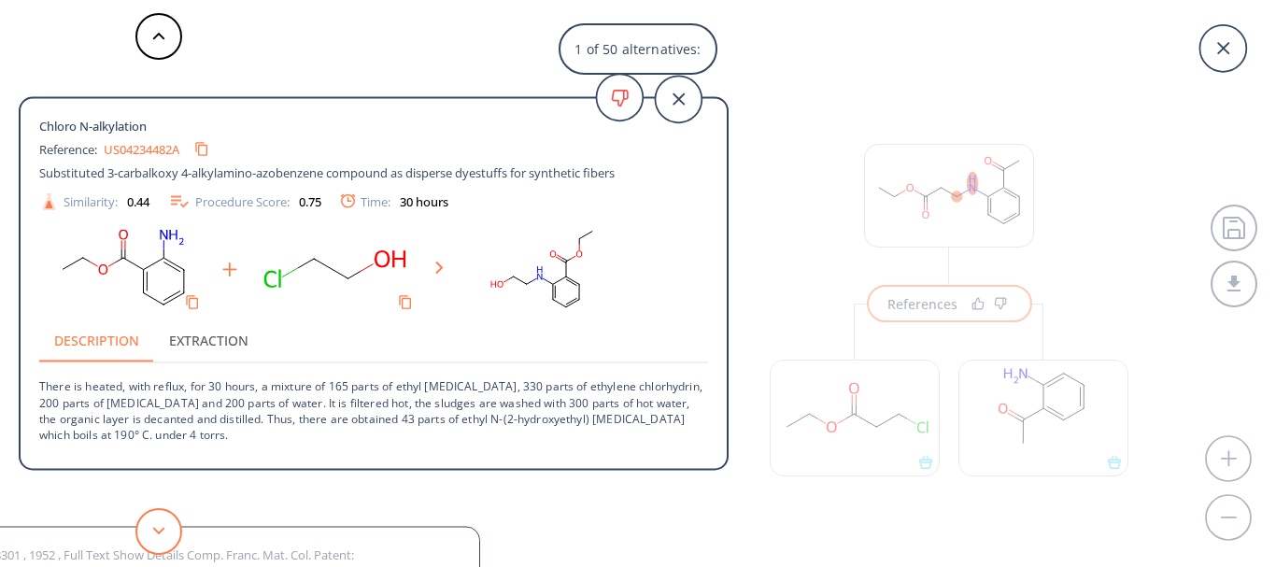
click at [155, 525] on button at bounding box center [158, 531] width 47 height 47
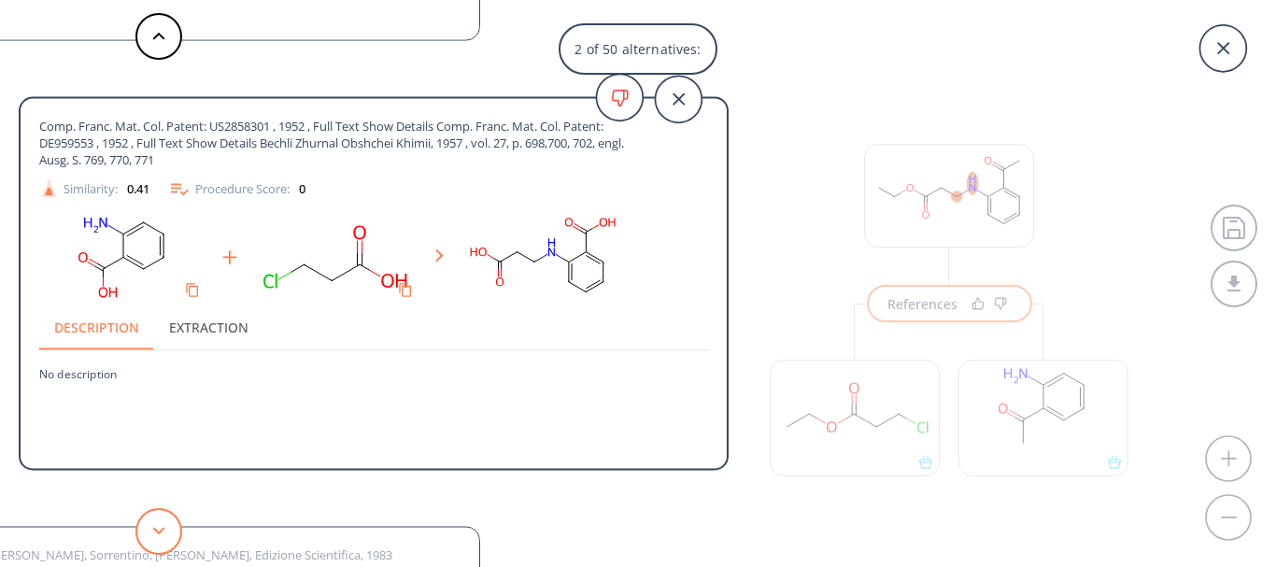
click at [155, 525] on button at bounding box center [158, 531] width 47 height 47
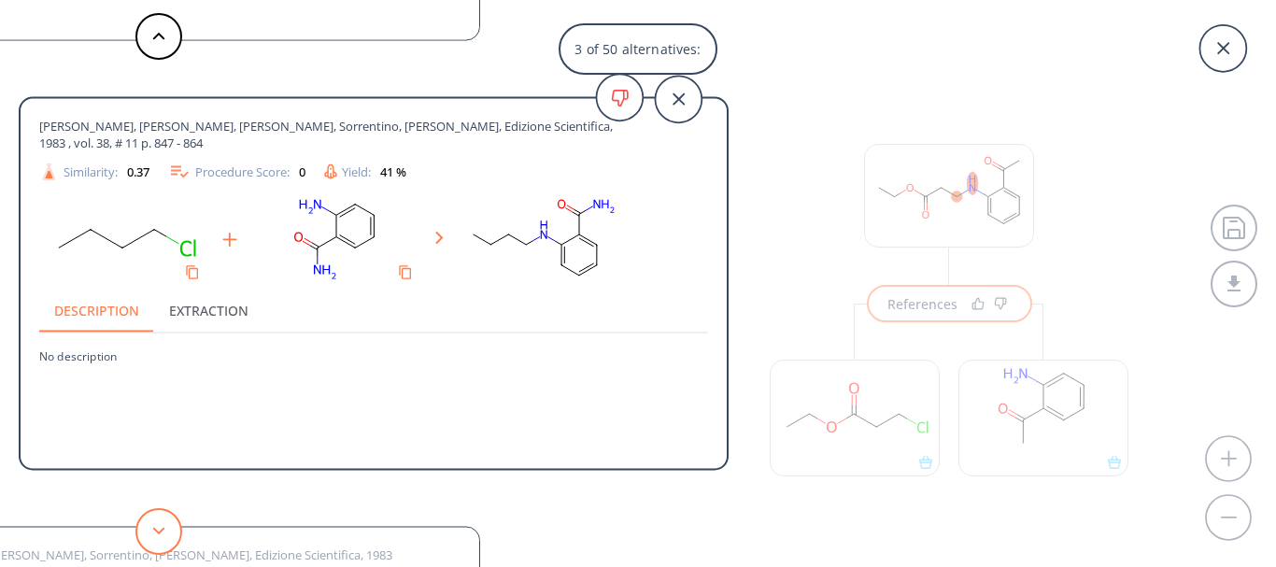
click at [155, 525] on button at bounding box center [158, 531] width 47 height 47
